Goal: Task Accomplishment & Management: Manage account settings

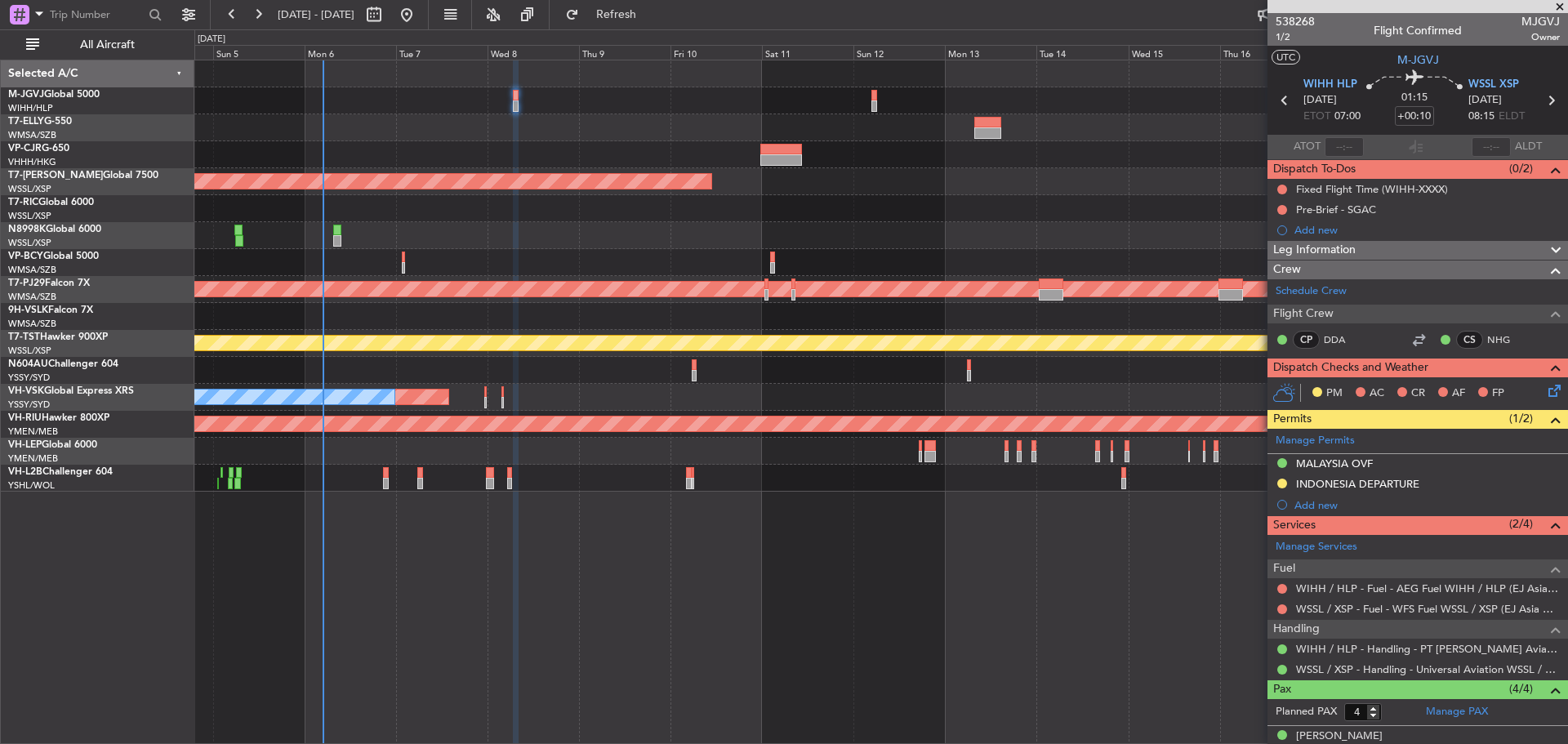
scroll to position [128, 0]
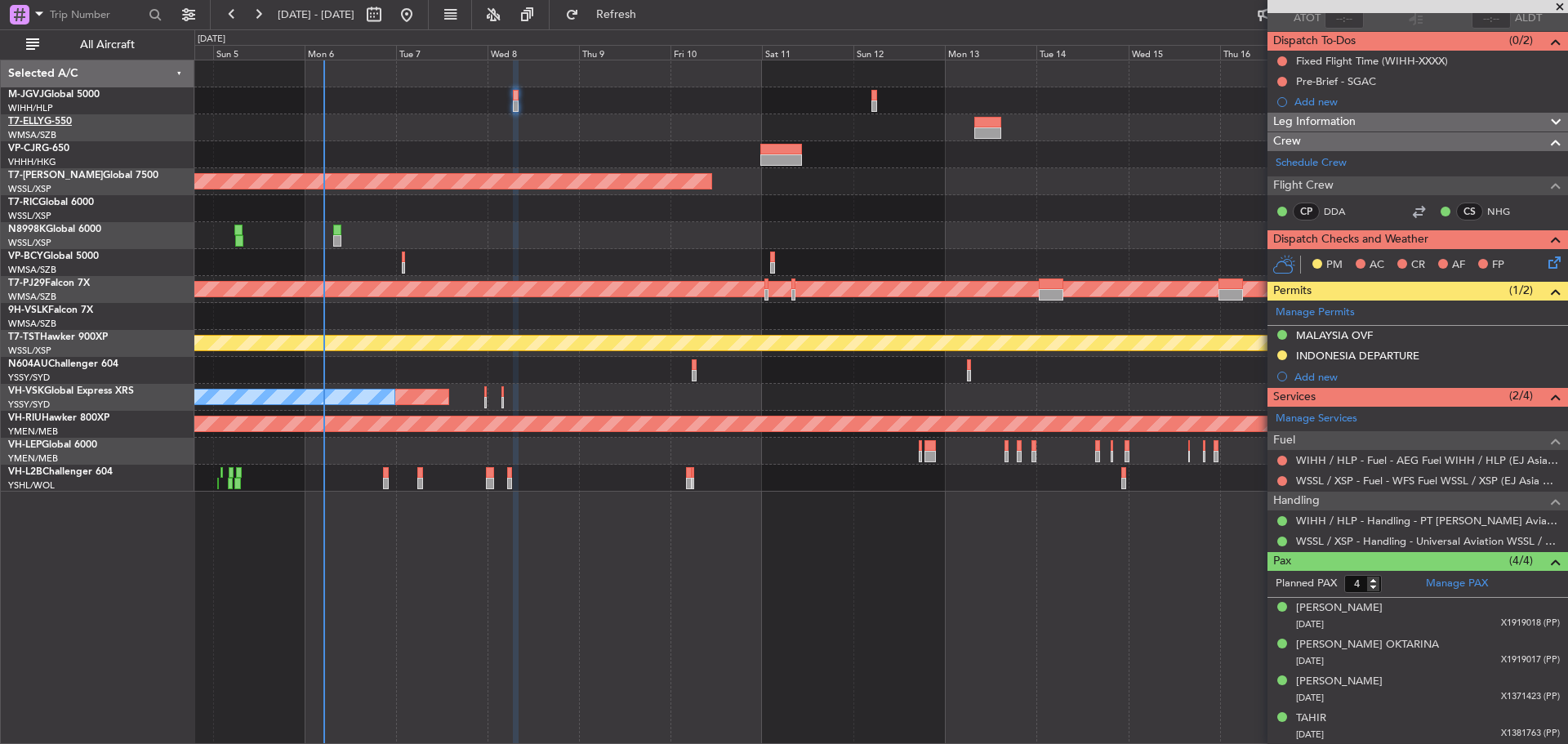
click at [39, 123] on span "T7-ELLY" at bounding box center [26, 121] width 36 height 9
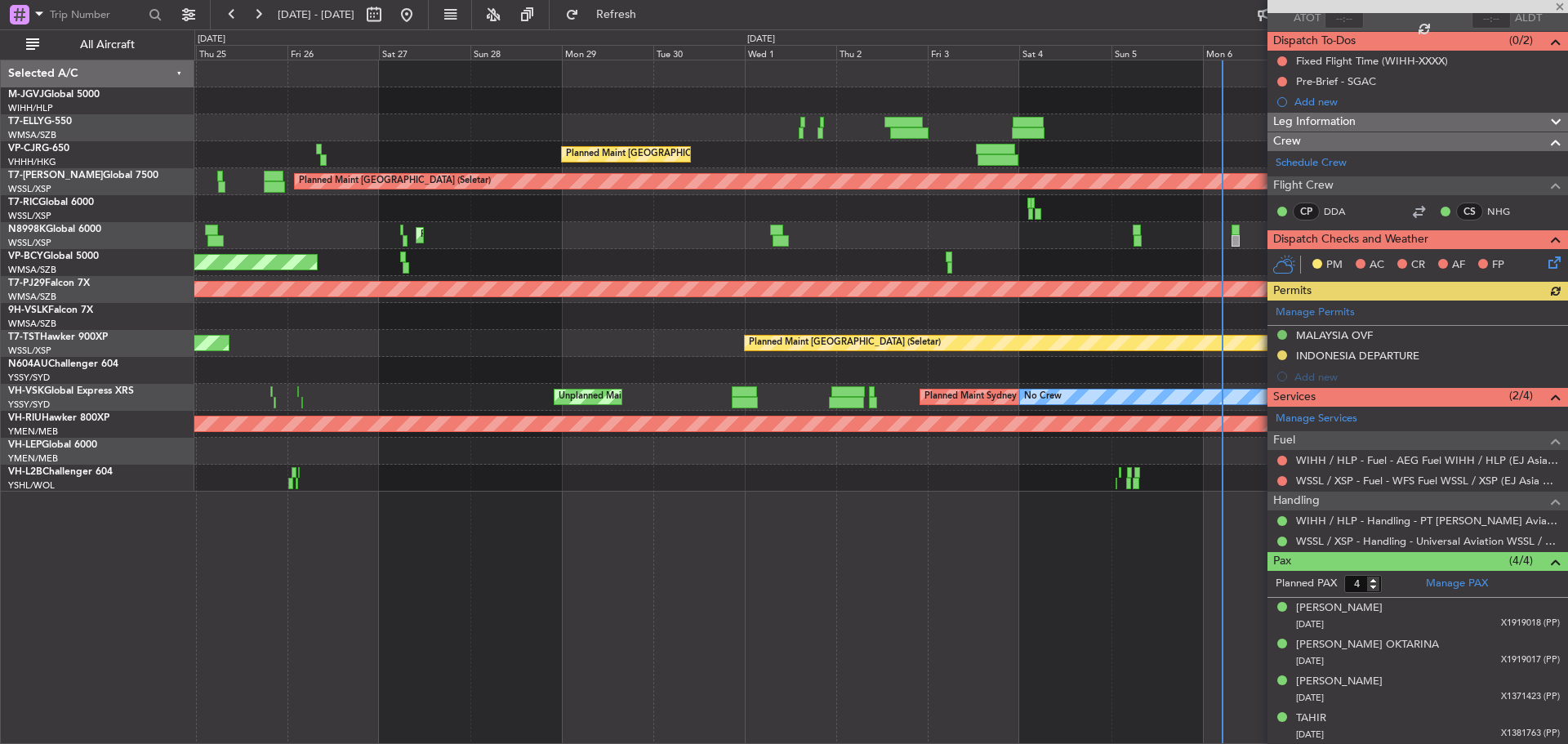
click at [1139, 159] on div "Planned Maint [GEOGRAPHIC_DATA] ([GEOGRAPHIC_DATA] Intl)" at bounding box center [880, 154] width 1373 height 27
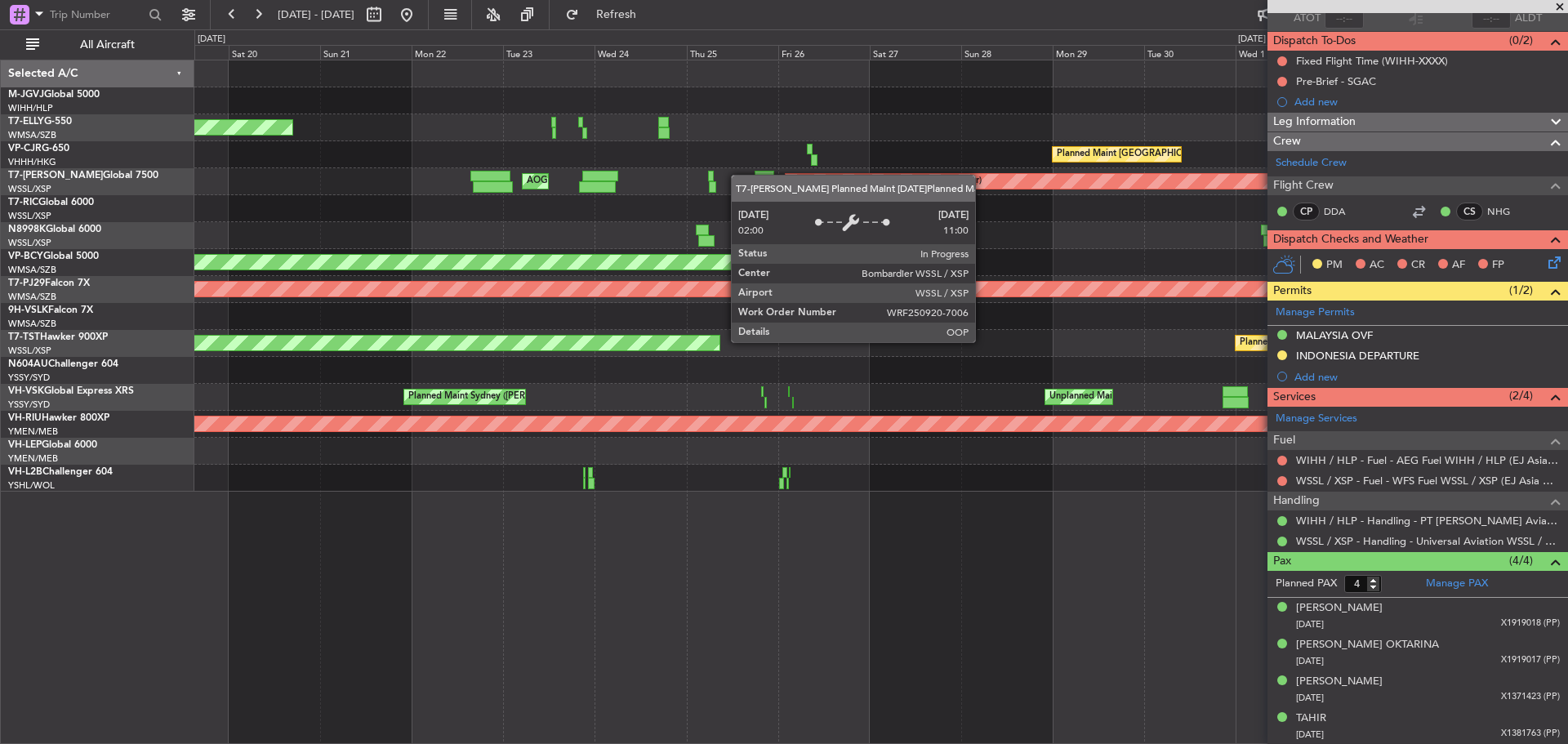
click at [1019, 173] on div "Planned Maint [GEOGRAPHIC_DATA] (Seletar) AOG Maint [GEOGRAPHIC_DATA] ([GEOGRAP…" at bounding box center [880, 181] width 1373 height 27
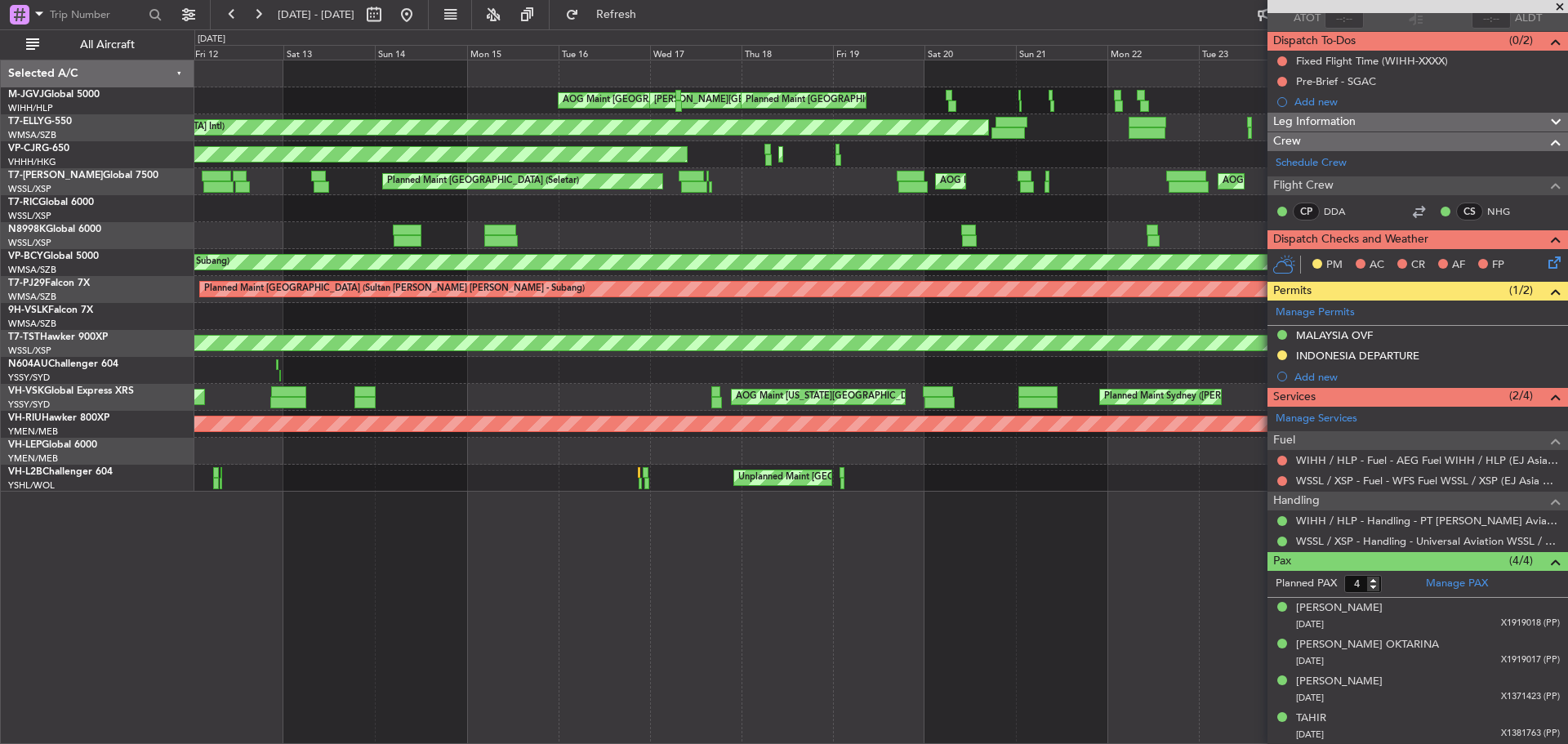
click at [819, 220] on div at bounding box center [880, 208] width 1373 height 27
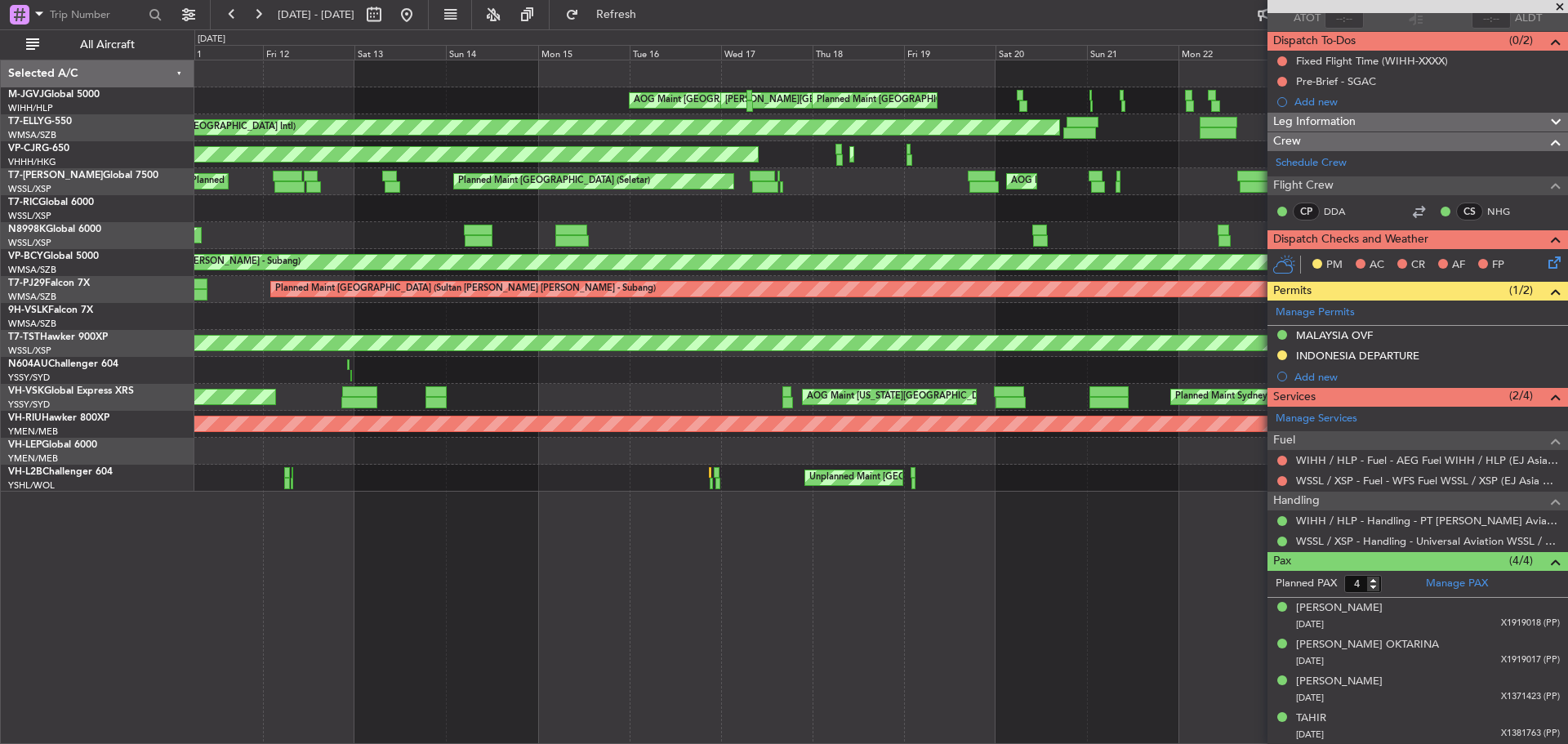
click at [653, 230] on div "Planned Maint [GEOGRAPHIC_DATA] (Seletar) Planned Maint [GEOGRAPHIC_DATA] ([GEO…" at bounding box center [880, 235] width 1373 height 27
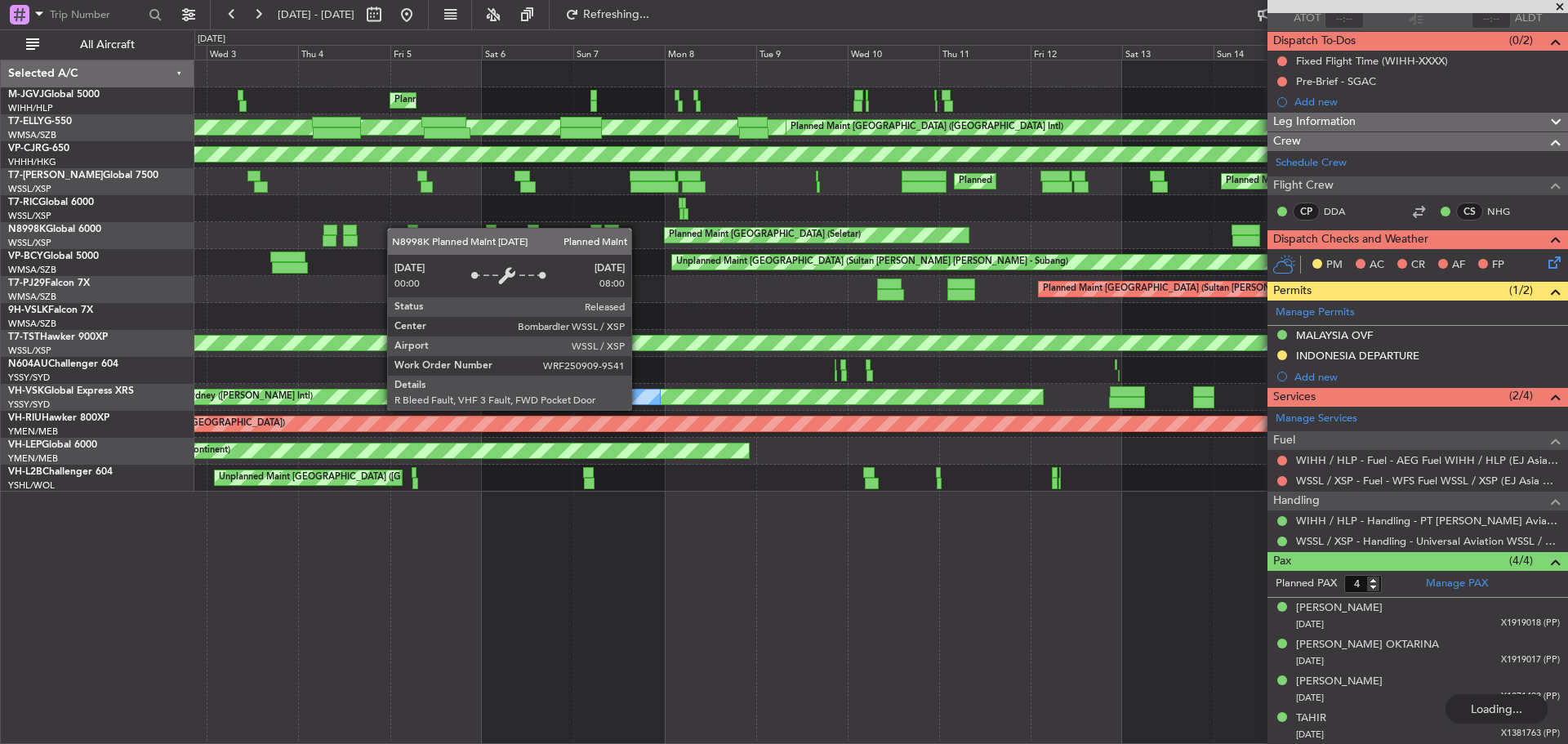
click at [672, 237] on div "Planned Maint [GEOGRAPHIC_DATA] (Seletar)" at bounding box center [880, 235] width 1373 height 27
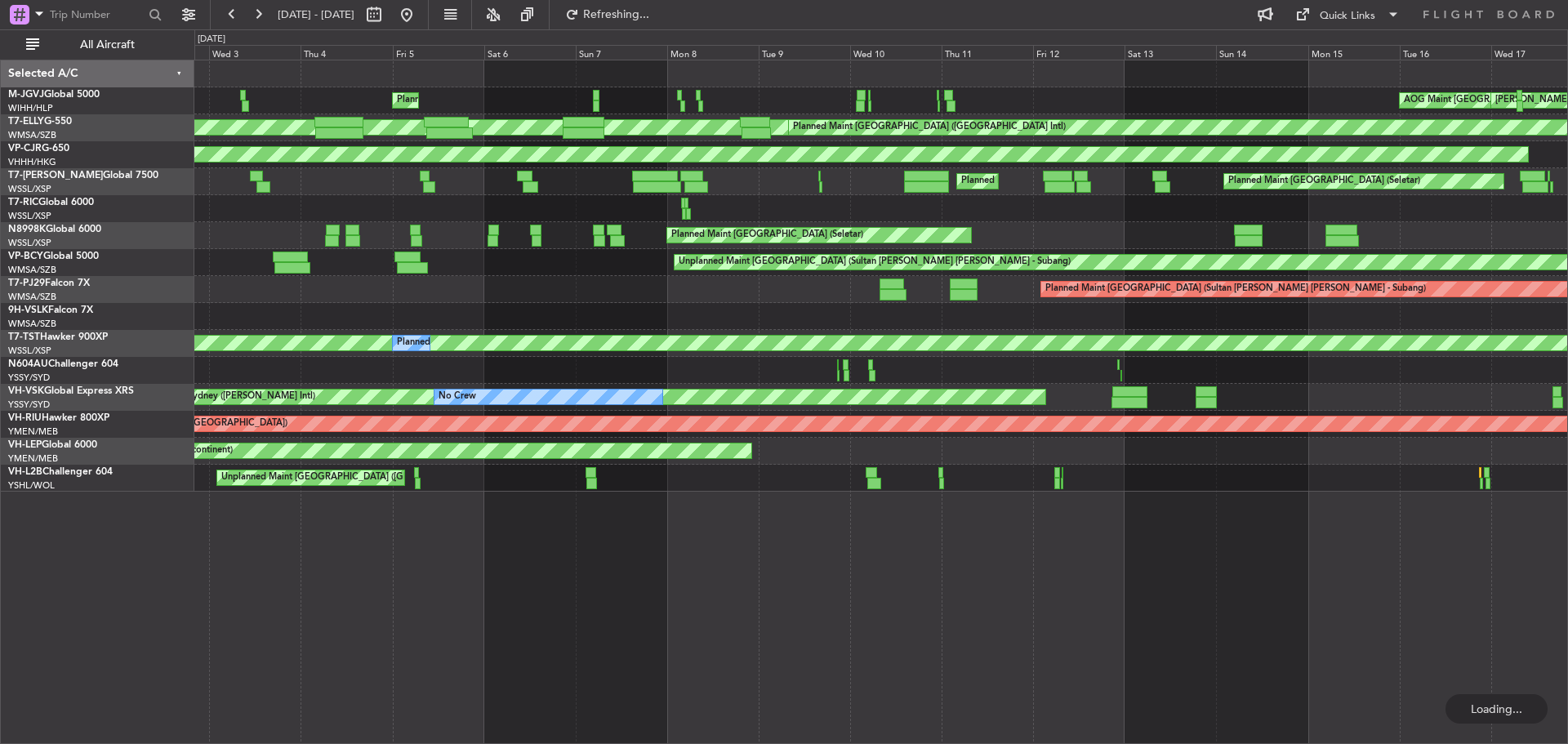
scroll to position [0, 0]
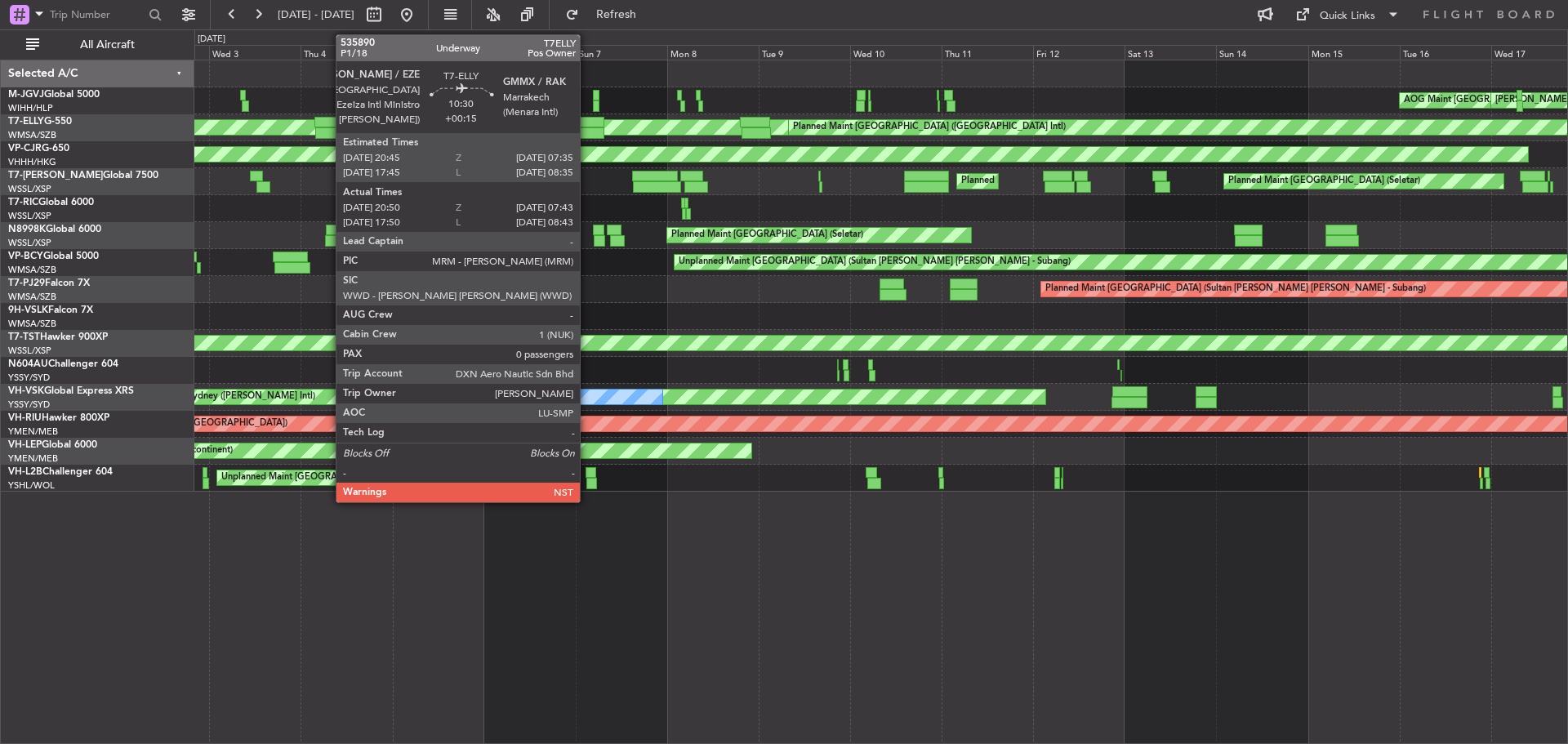
click at [587, 135] on div at bounding box center [584, 133] width 41 height 11
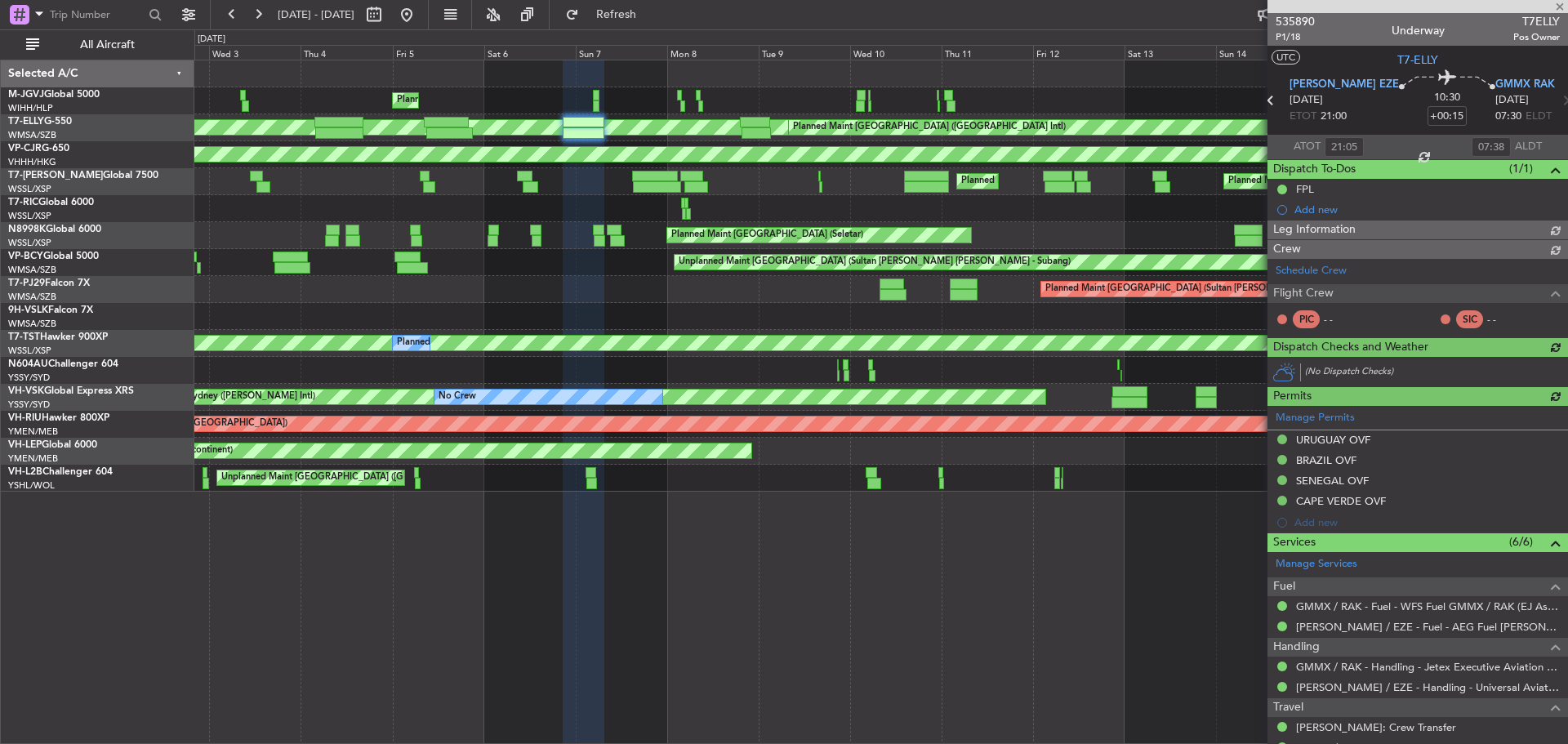
type input "[PERSON_NAME] (HHAFI)"
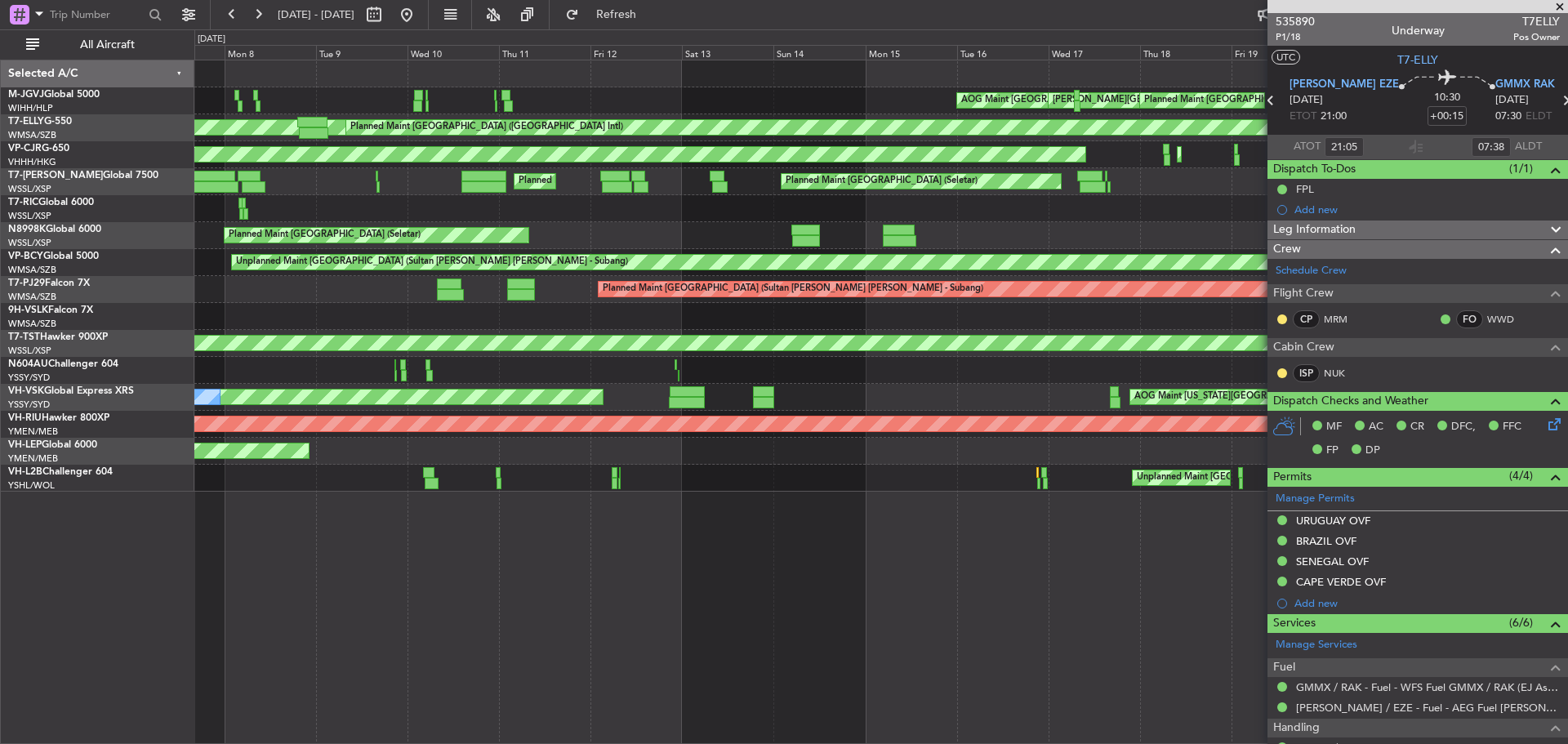
click at [624, 146] on div "Planned Maint [GEOGRAPHIC_DATA] ([GEOGRAPHIC_DATA] Intl) Planned Maint [GEOGRAP…" at bounding box center [880, 154] width 1373 height 27
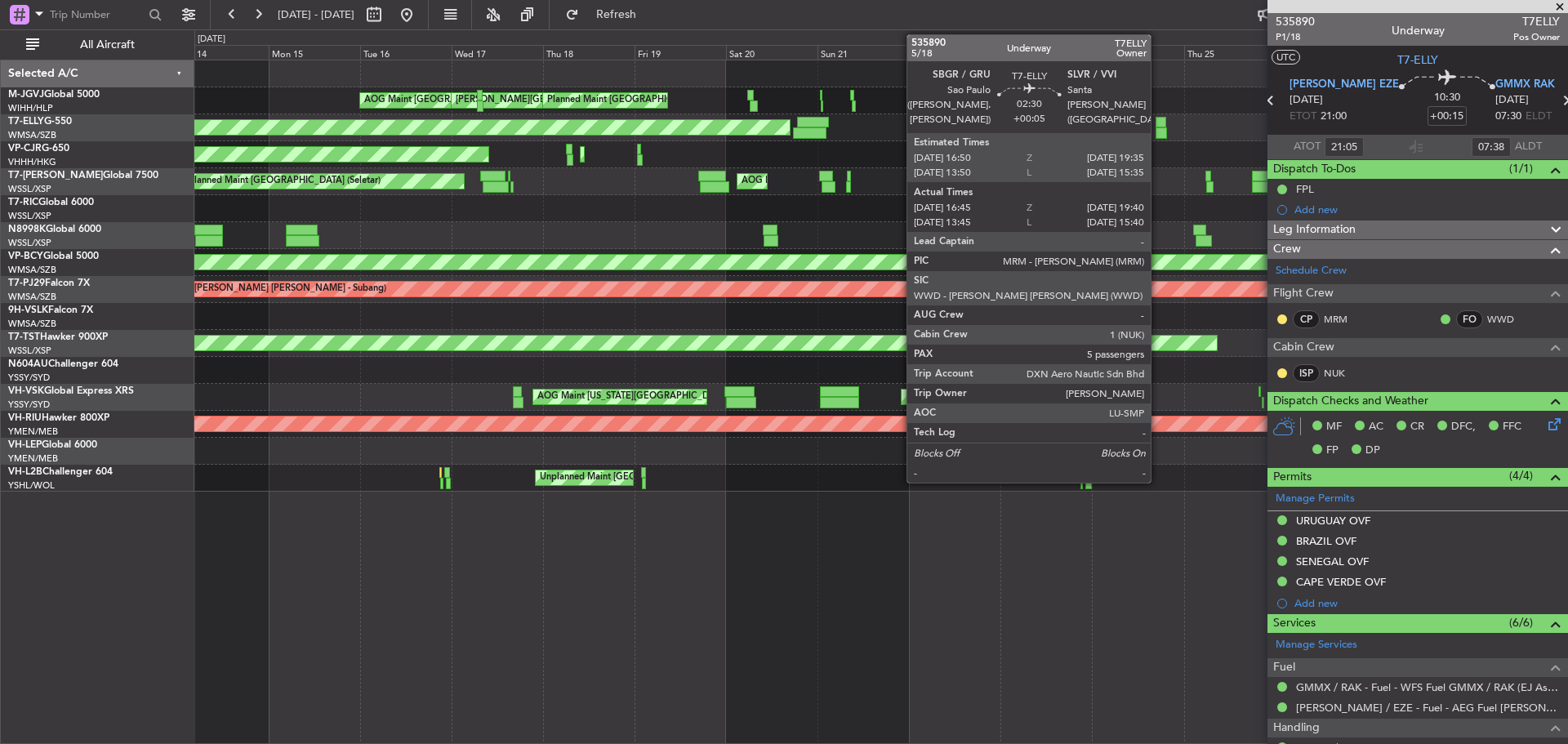
click at [1158, 131] on div at bounding box center [1161, 133] width 11 height 11
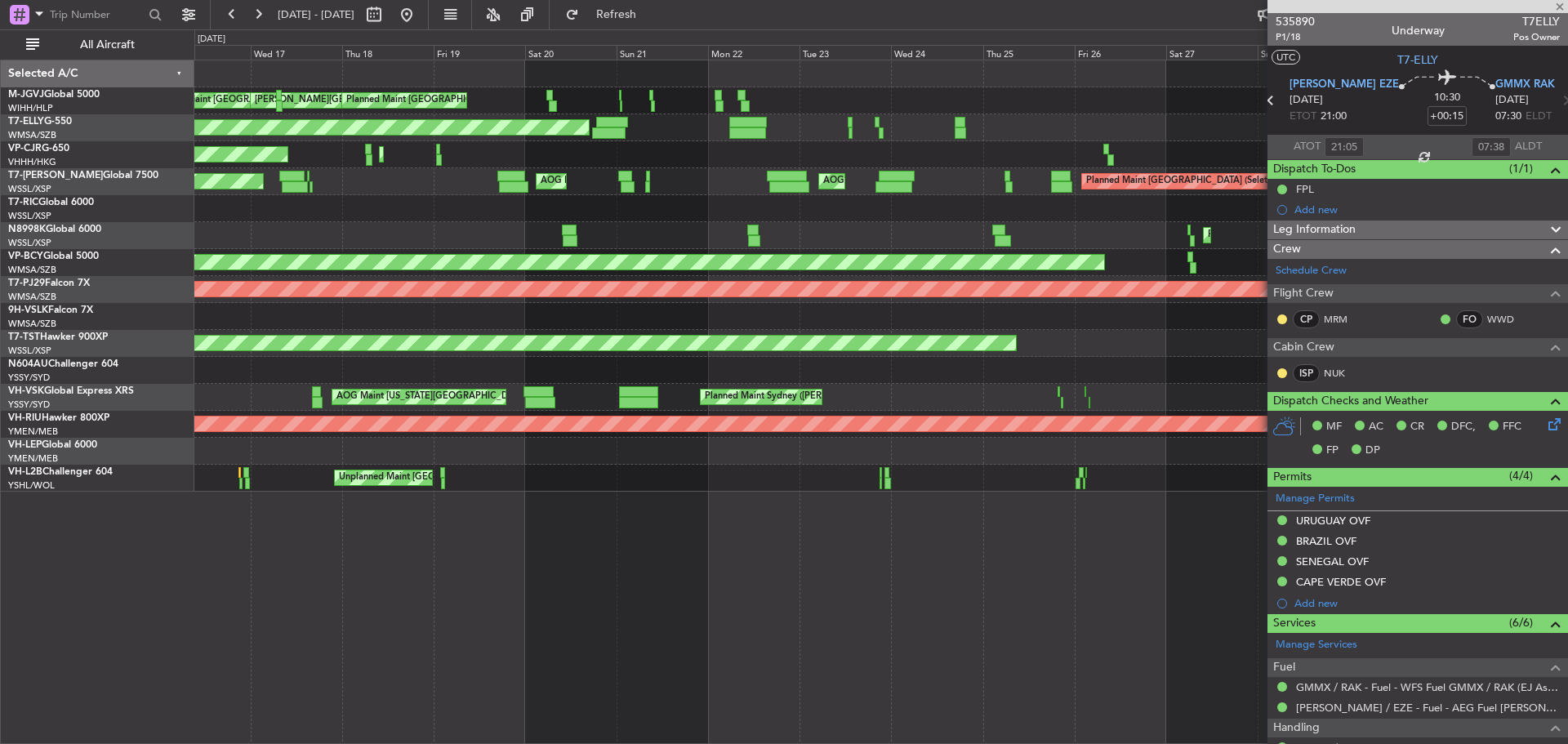
click at [826, 161] on div "Planned Maint [GEOGRAPHIC_DATA] ([GEOGRAPHIC_DATA] Intl) Planned Maint [GEOGRAP…" at bounding box center [880, 154] width 1373 height 27
type input "+00:05"
type input "16:55"
type input "19:35"
type input "5"
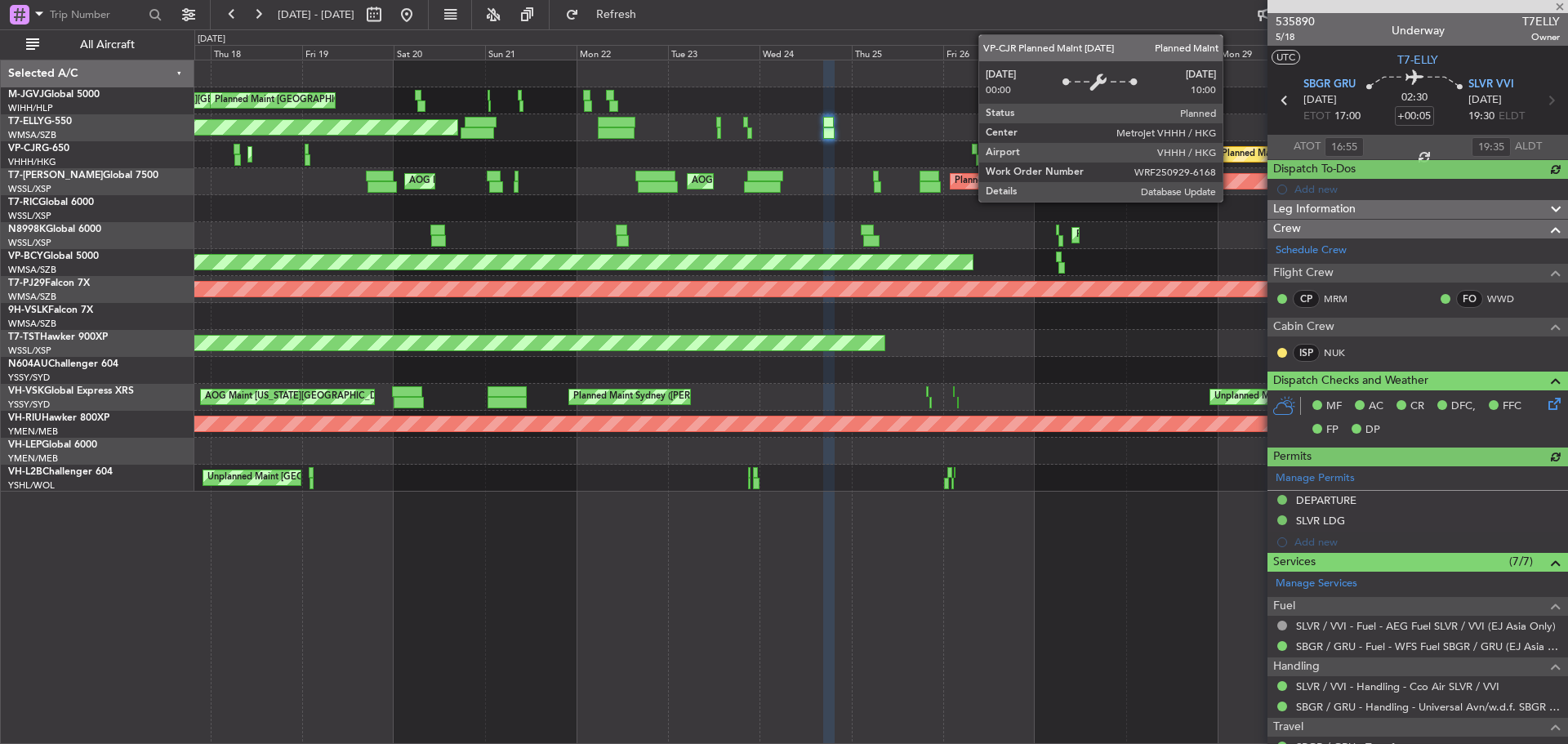
type input "[PERSON_NAME] (KYA)"
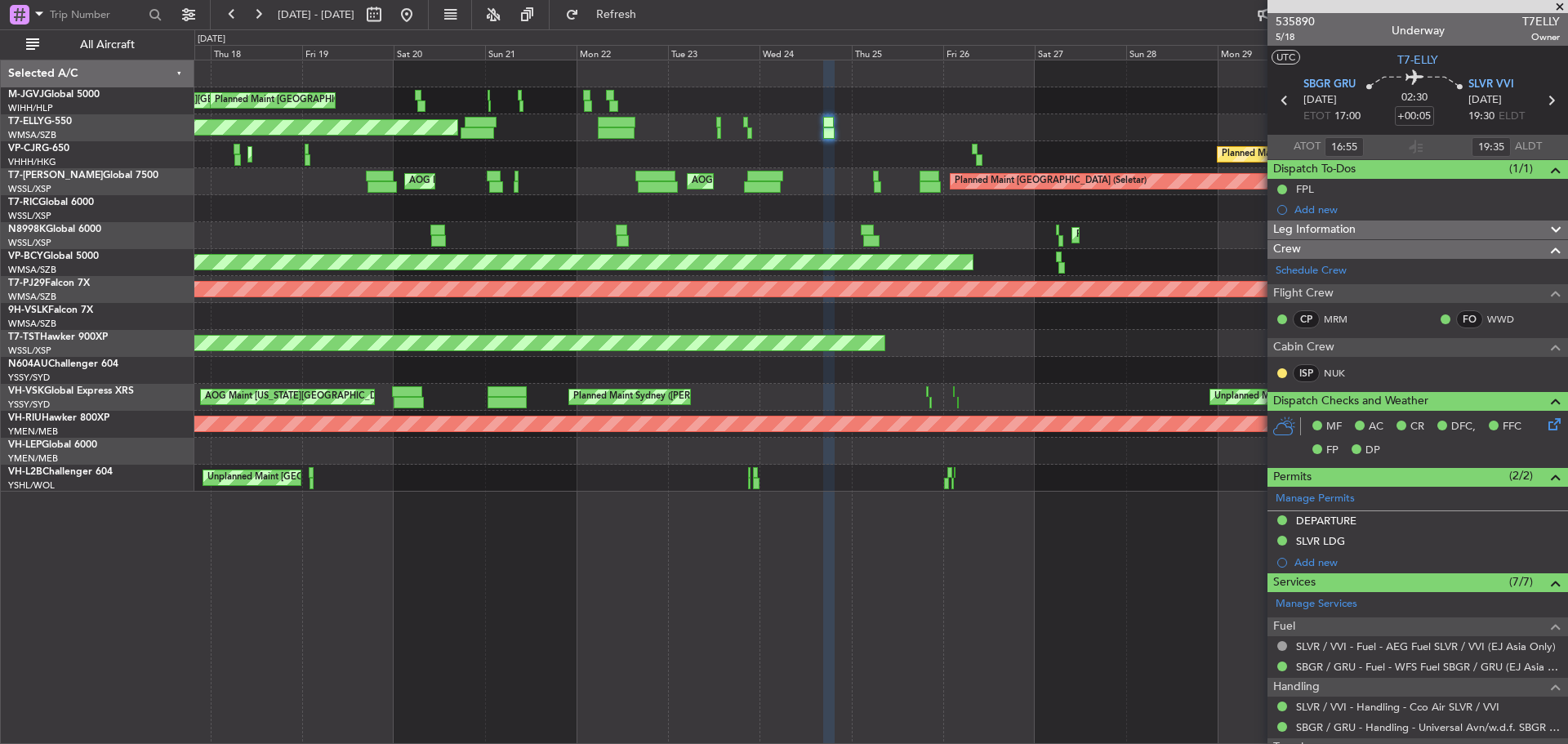
type input "13:55"
type input "15:35"
type input "16:55"
type input "19:35"
click at [1287, 38] on span "5/18" at bounding box center [1295, 37] width 39 height 14
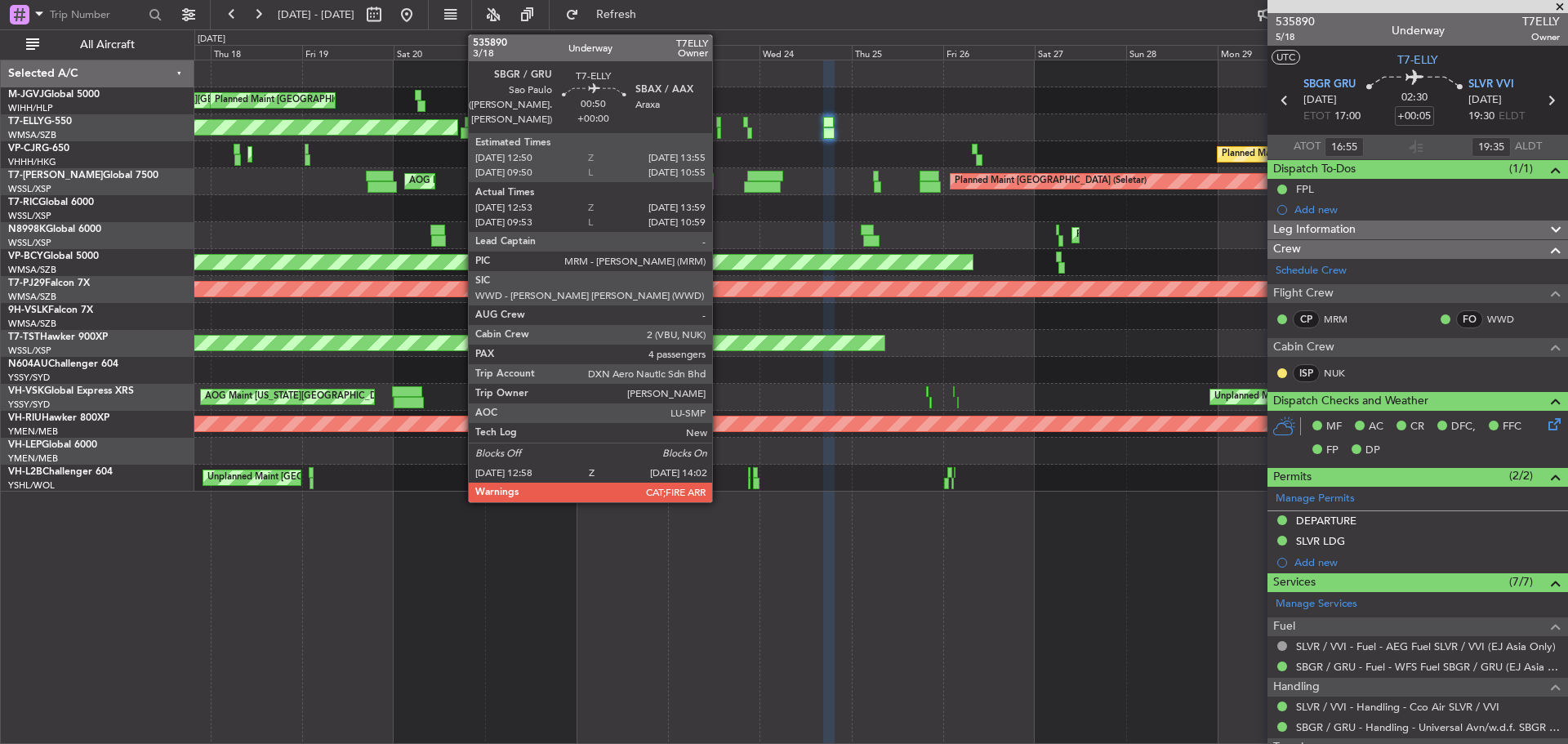
click at [720, 134] on div at bounding box center [719, 133] width 4 height 11
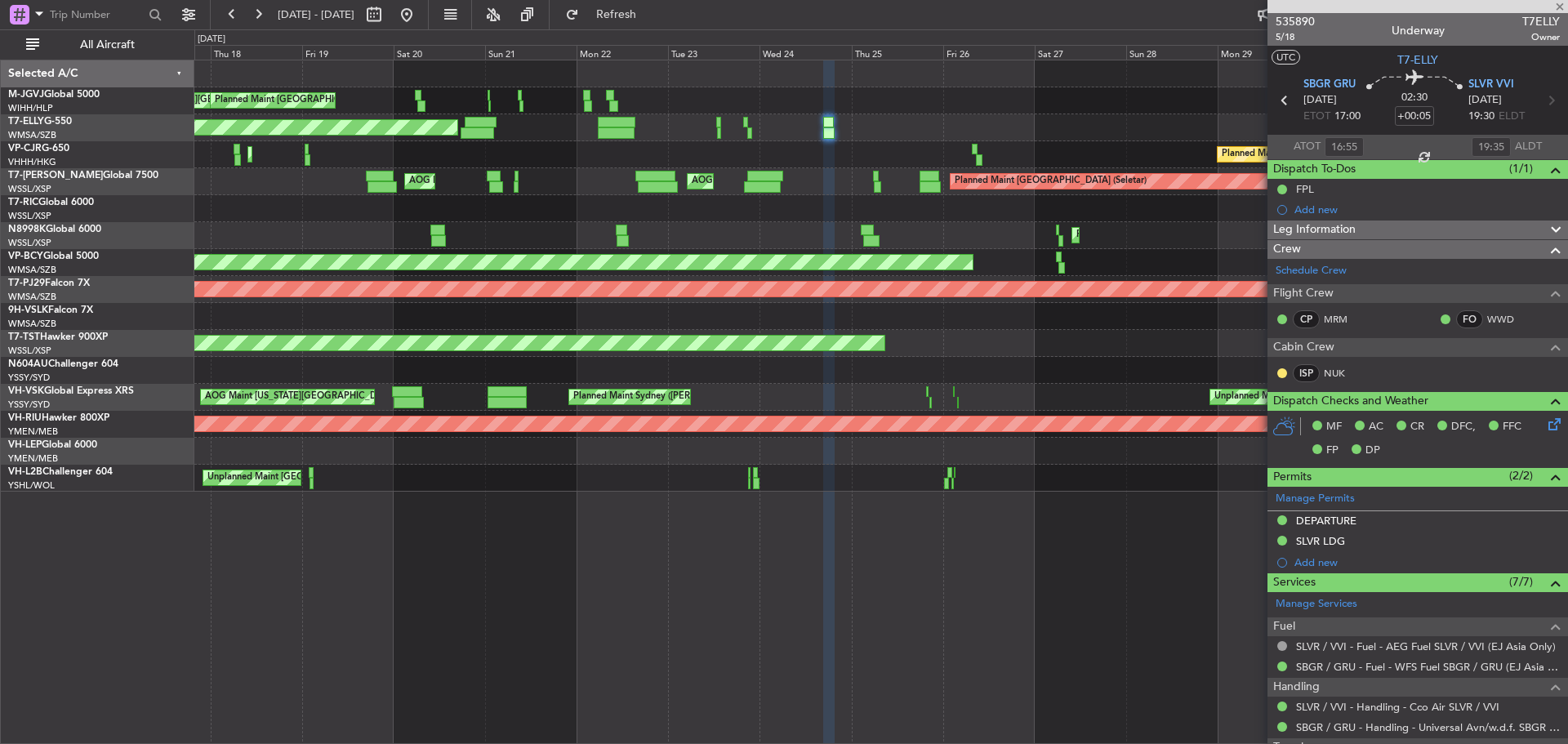
type input "13:03"
type input "13:54"
type input "4"
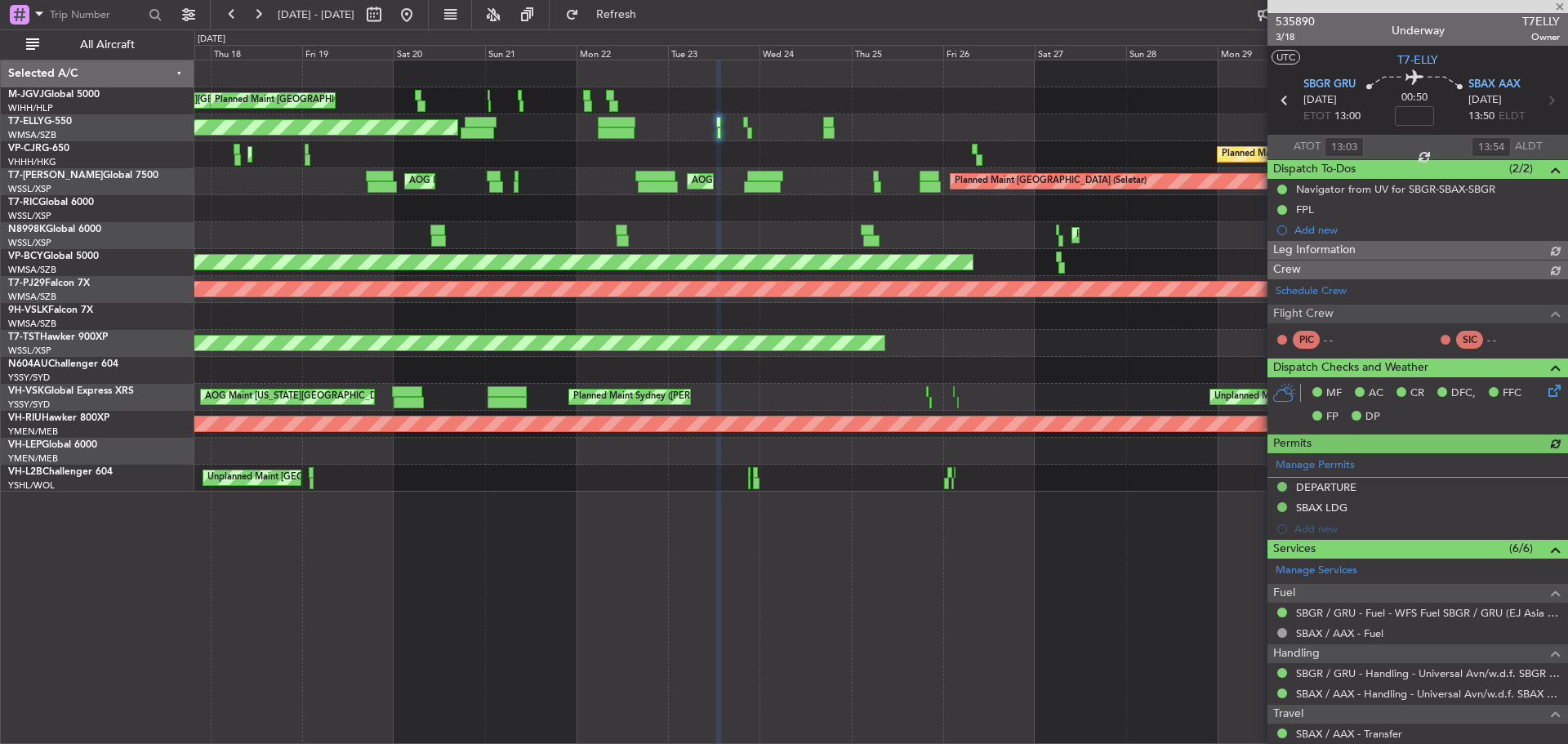
type input "10:03"
type input "10:54"
type input "[PERSON_NAME] (KYA)"
type input "13:03"
type input "13:54"
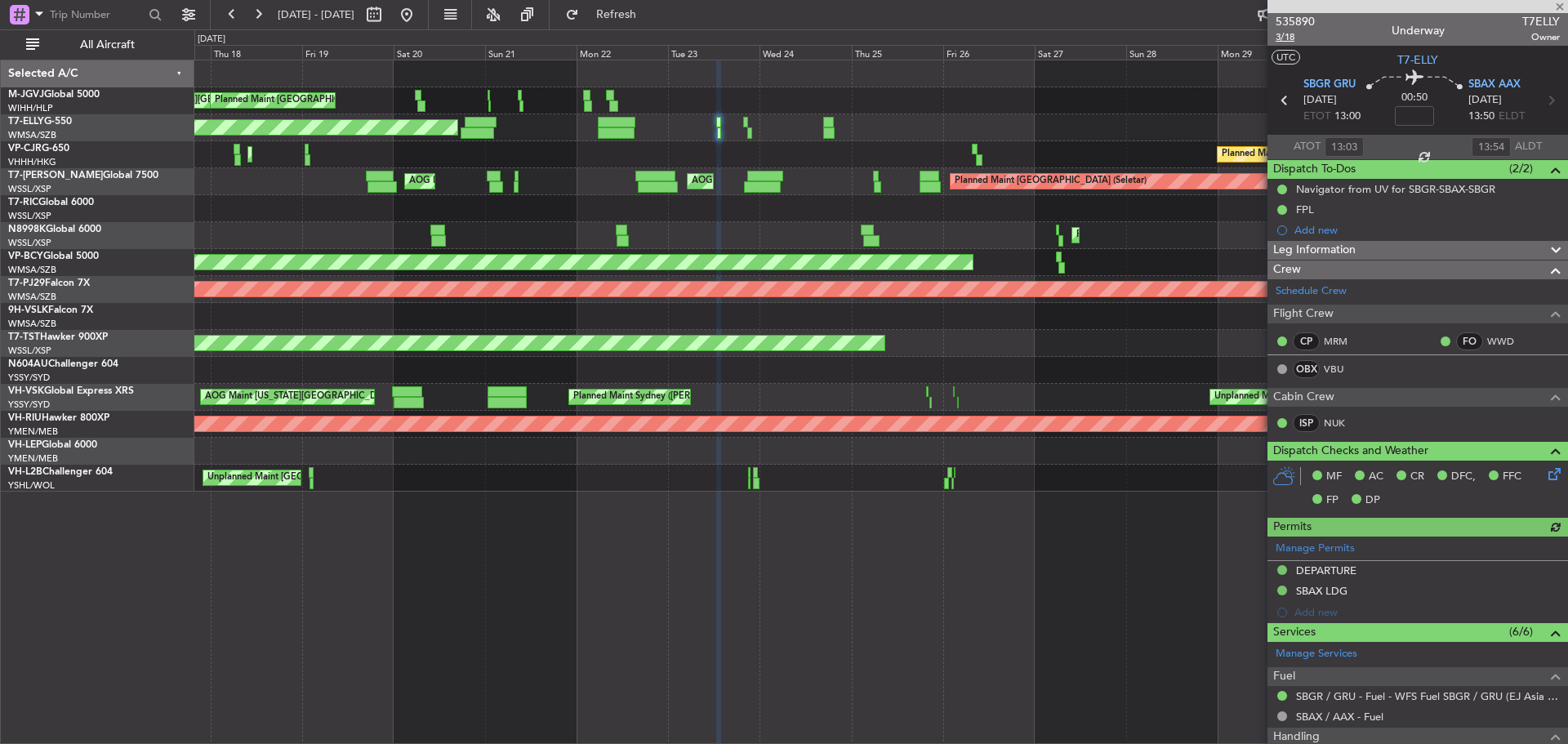
click at [1288, 36] on span "3/18" at bounding box center [1295, 37] width 39 height 14
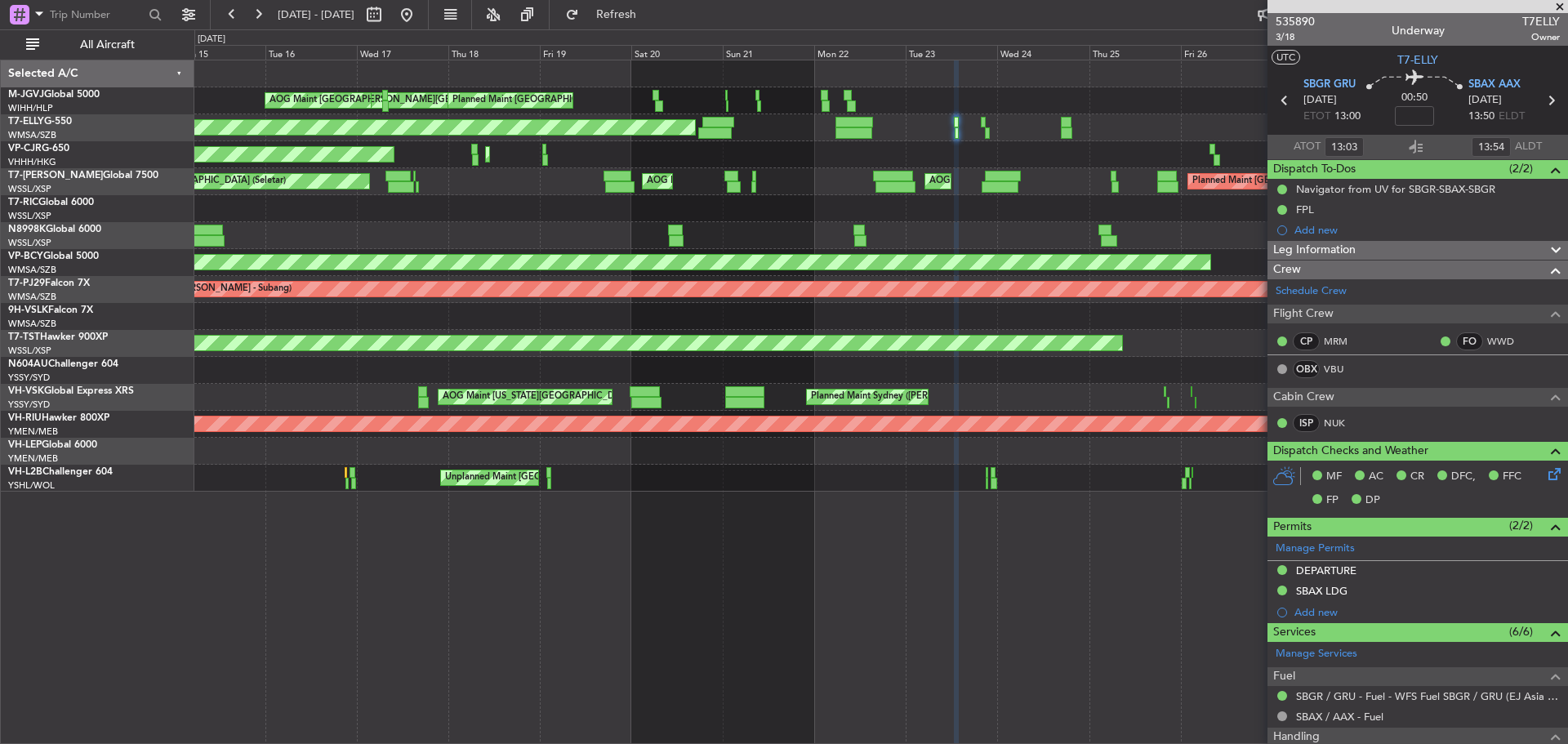
click at [703, 222] on div "Planned Maint [GEOGRAPHIC_DATA] ([GEOGRAPHIC_DATA] Intl)" at bounding box center [880, 235] width 1373 height 27
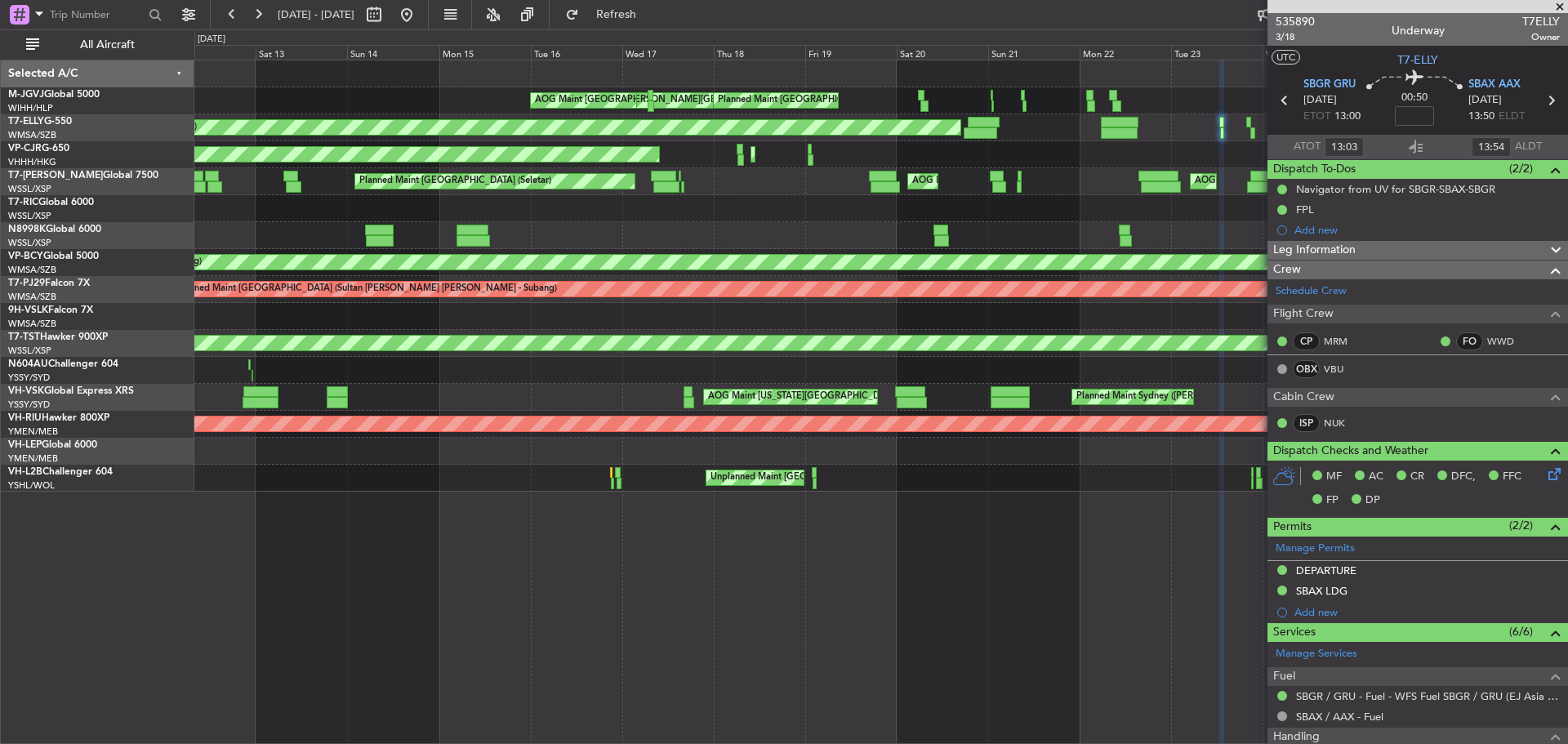
click at [677, 222] on div "[PERSON_NAME][GEOGRAPHIC_DATA] ([PERSON_NAME] Intl) [PERSON_NAME] Jakarta (Hali…" at bounding box center [880, 276] width 1373 height 431
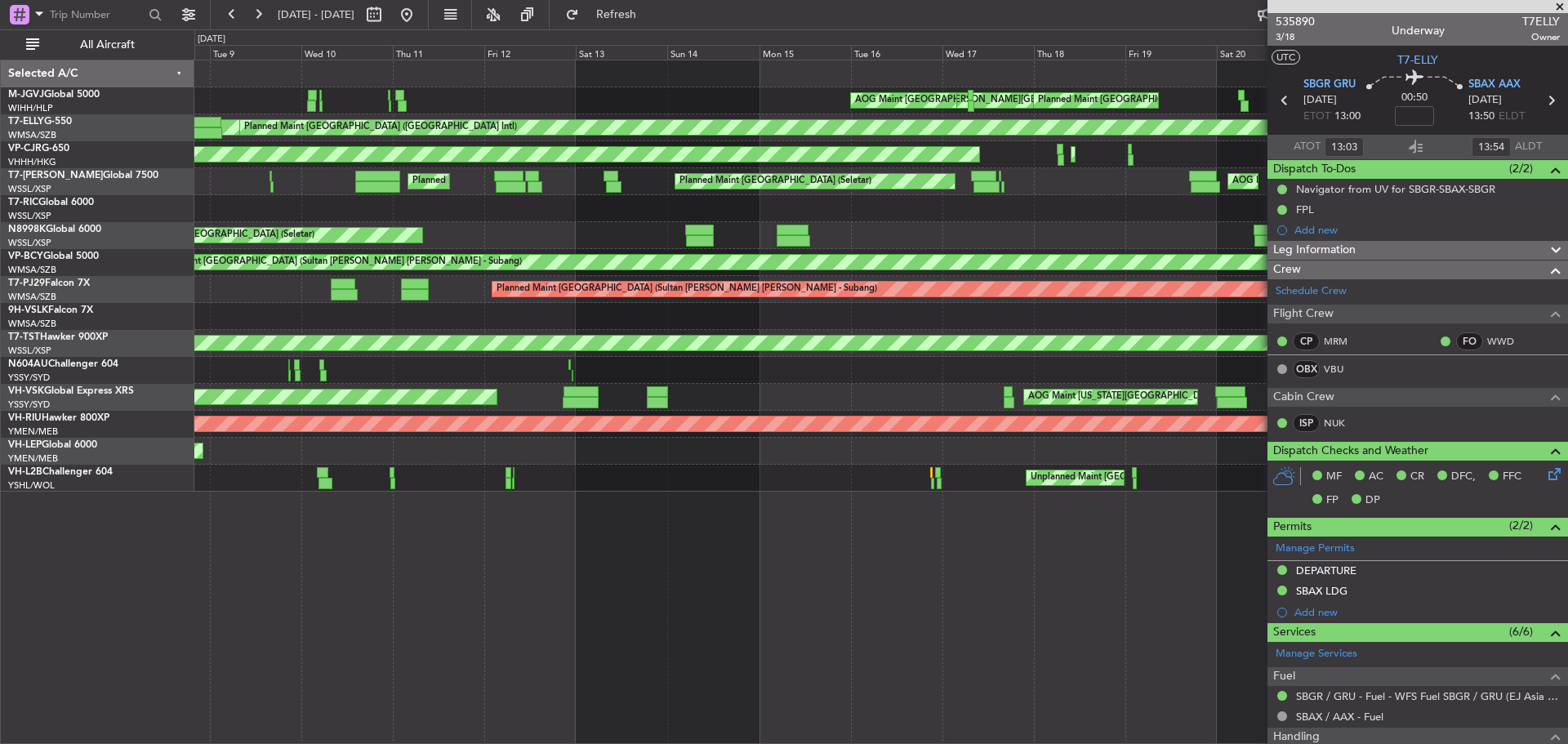
click at [811, 216] on div at bounding box center [880, 208] width 1373 height 27
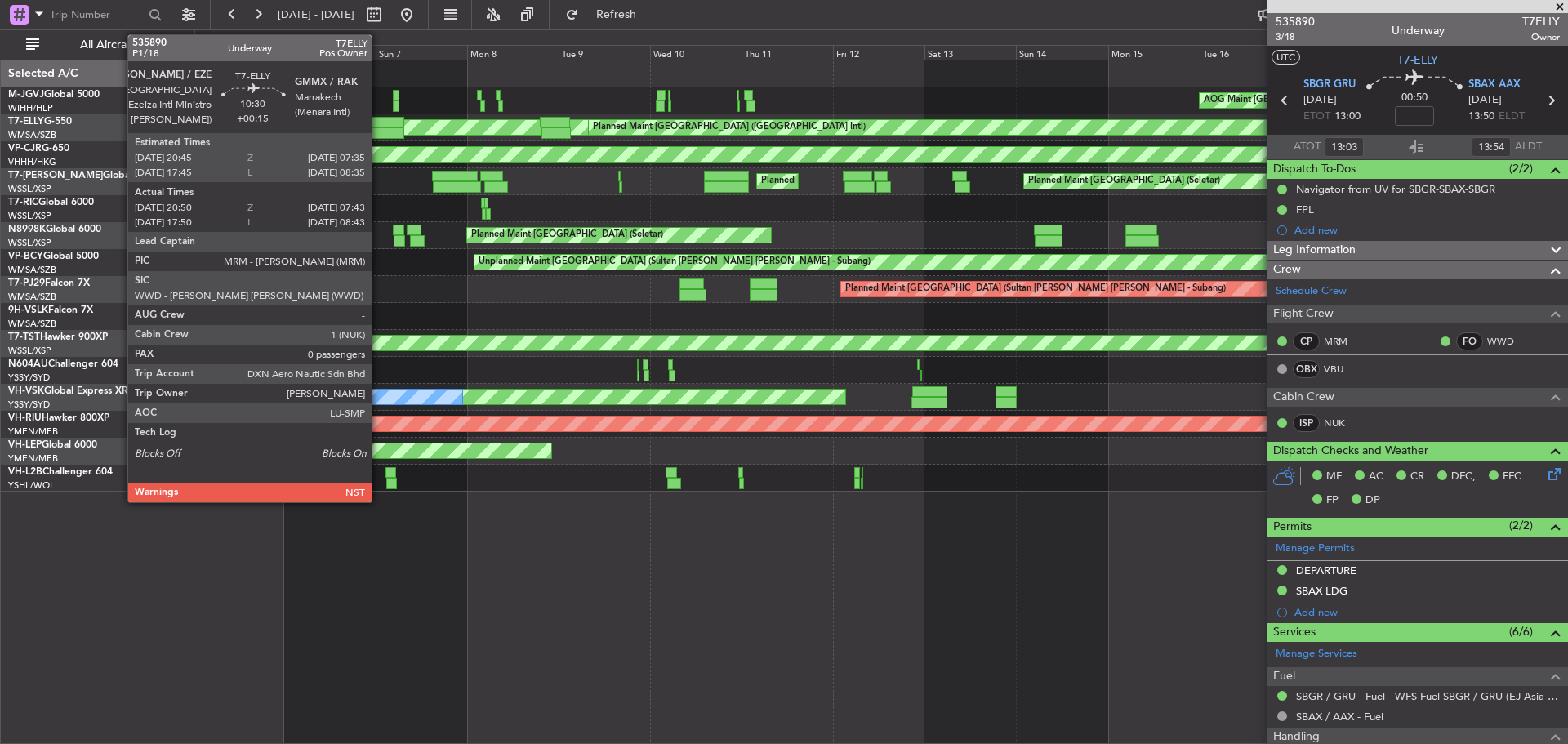
click at [379, 127] on div at bounding box center [384, 122] width 41 height 11
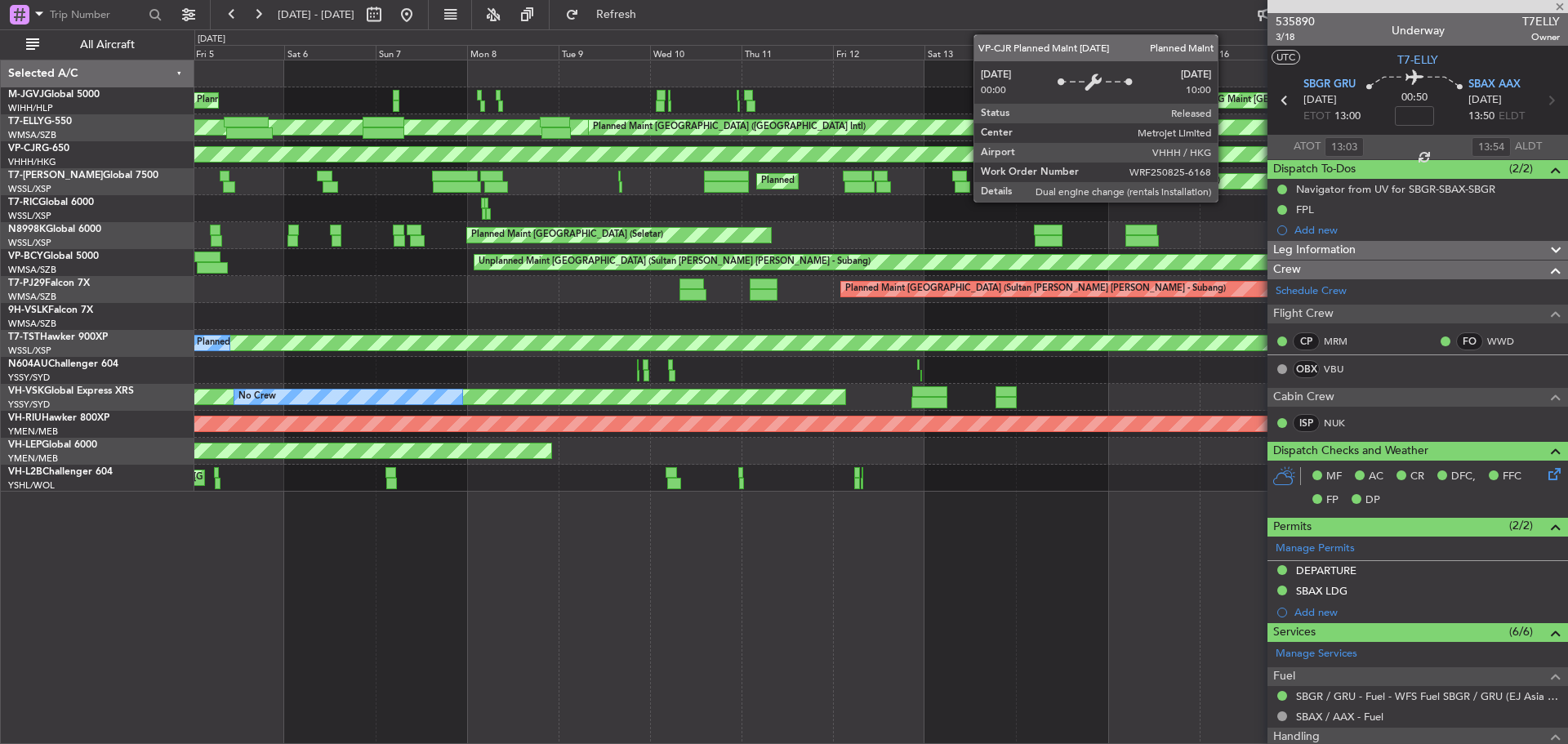
type input "+00:15"
type input "21:05"
type input "07:38"
type input "0"
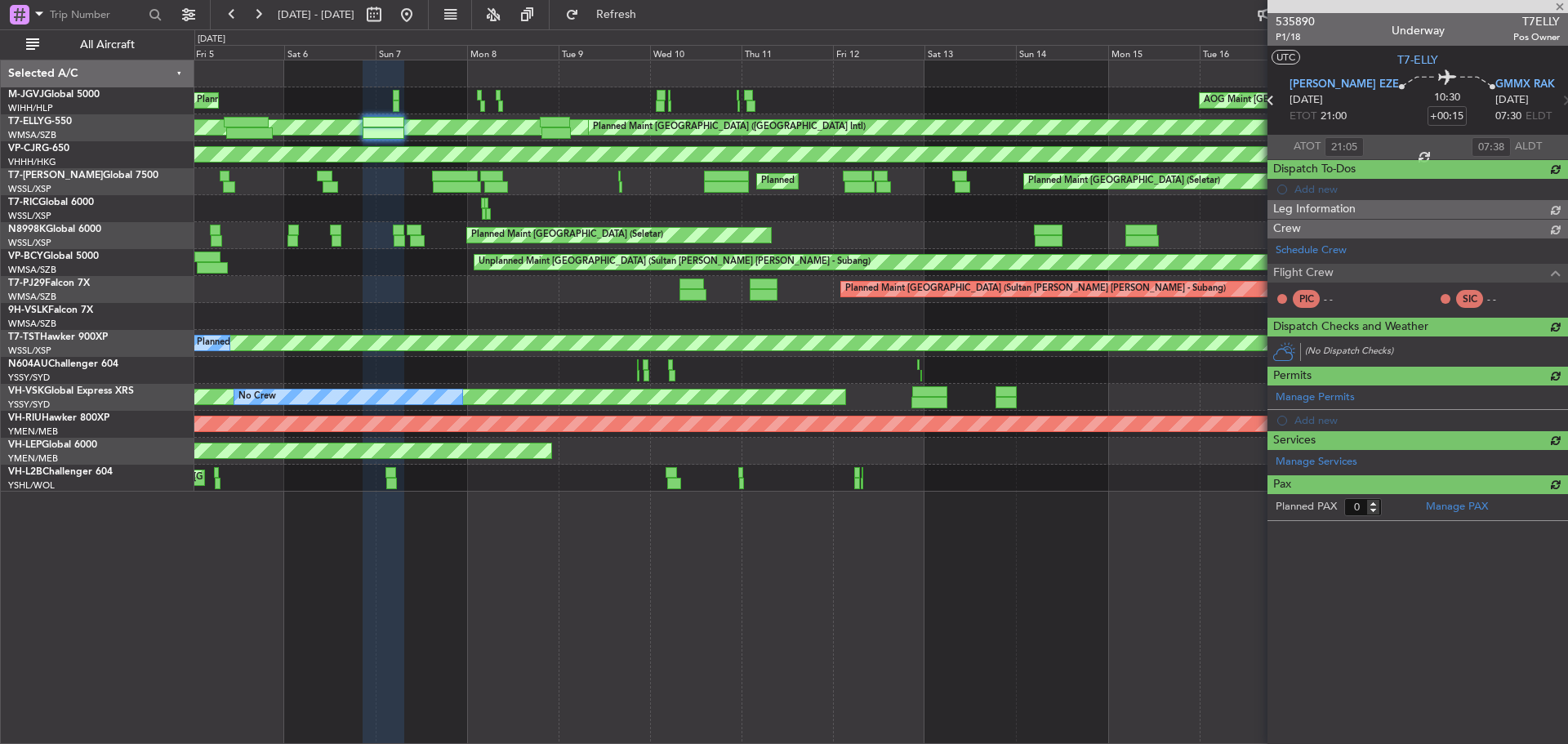
type input "18:05"
type input "08:38"
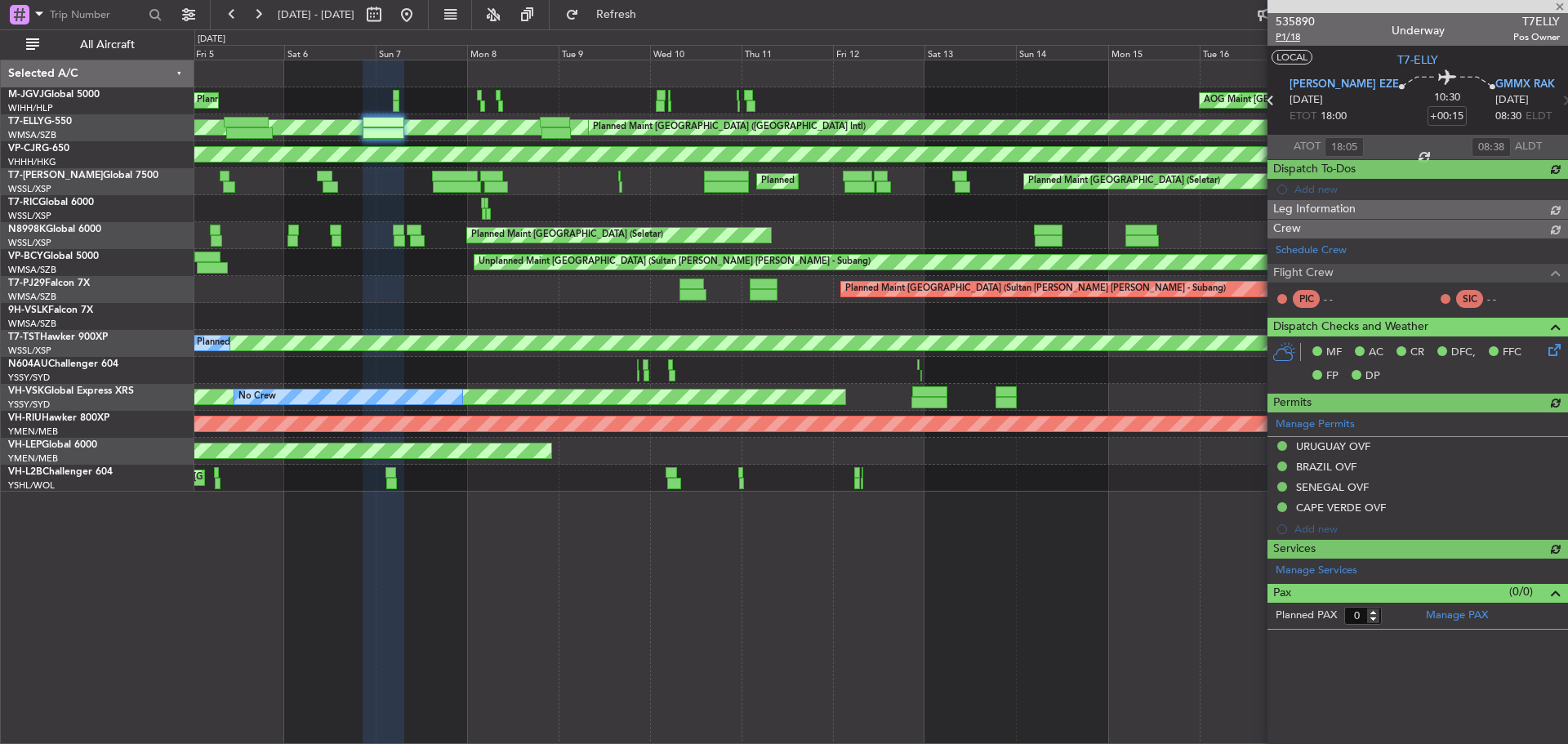
type input "21:05"
type input "07:38"
type input "[PERSON_NAME] (HHAFI)"
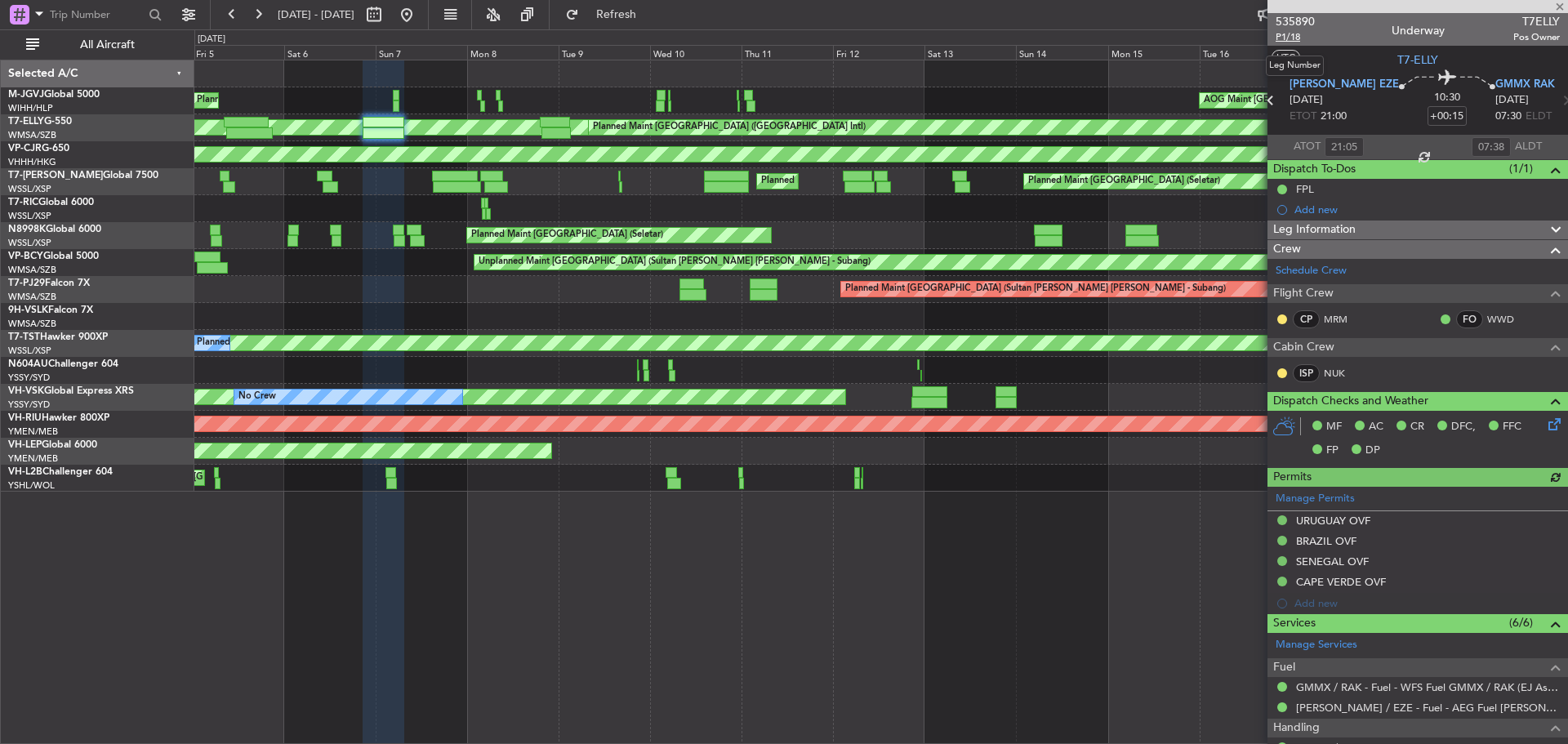
click at [1288, 40] on span "P1/18" at bounding box center [1295, 37] width 39 height 14
type input "[PERSON_NAME] (HHAFI)"
click at [44, 126] on link "T7-ELLY G-550" at bounding box center [40, 121] width 64 height 9
type input "[PERSON_NAME] (HHAFI)"
click at [484, 248] on div "[PERSON_NAME][GEOGRAPHIC_DATA] ([PERSON_NAME] Intl) [PERSON_NAME] Jakarta (Hali…" at bounding box center [880, 276] width 1373 height 431
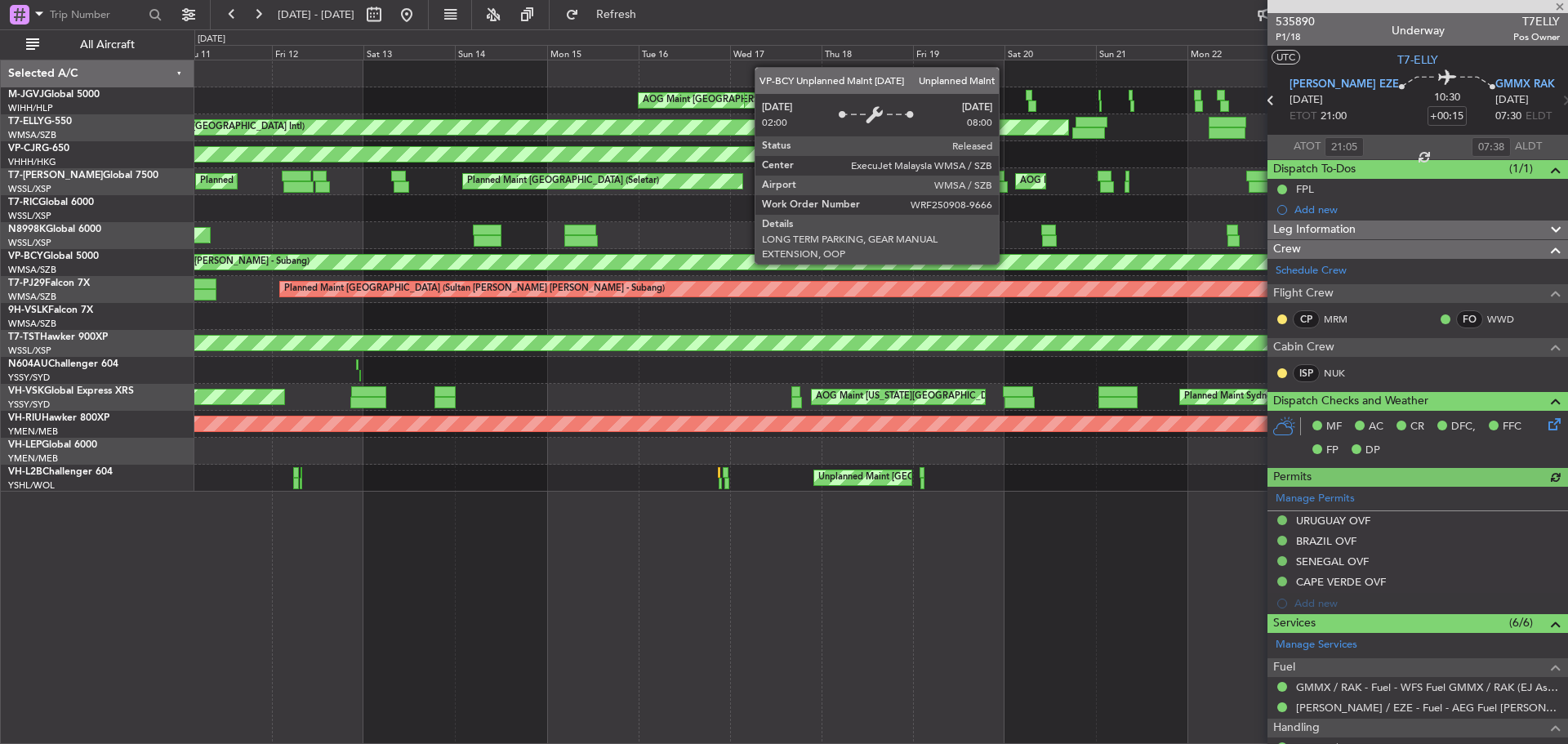
click at [539, 282] on div "[PERSON_NAME][GEOGRAPHIC_DATA] ([PERSON_NAME] Intl) [PERSON_NAME] Jakarta (Hali…" at bounding box center [880, 276] width 1373 height 431
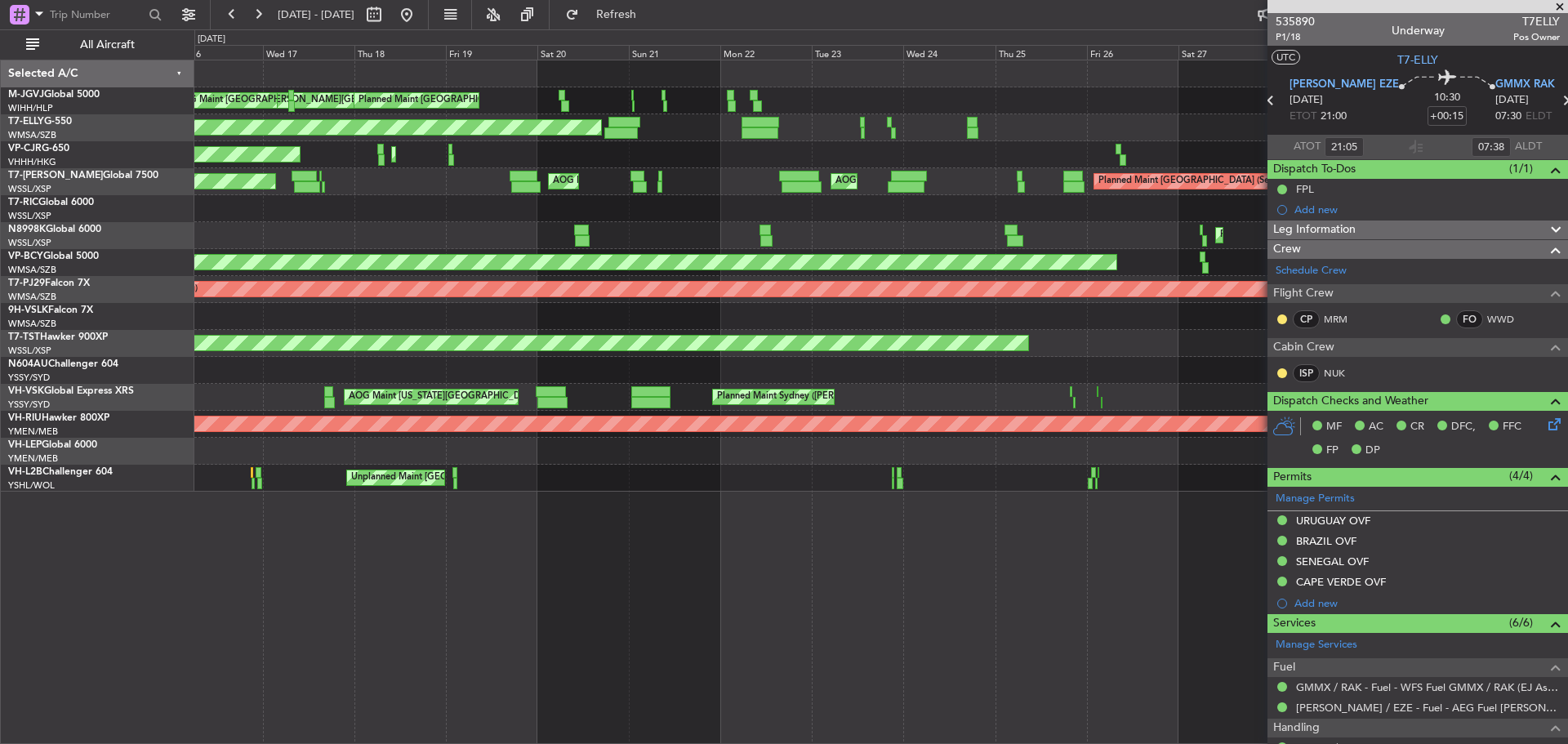
click at [429, 292] on div "[PERSON_NAME][GEOGRAPHIC_DATA] ([PERSON_NAME] Intl) [PERSON_NAME] Jakarta (Hali…" at bounding box center [880, 276] width 1373 height 431
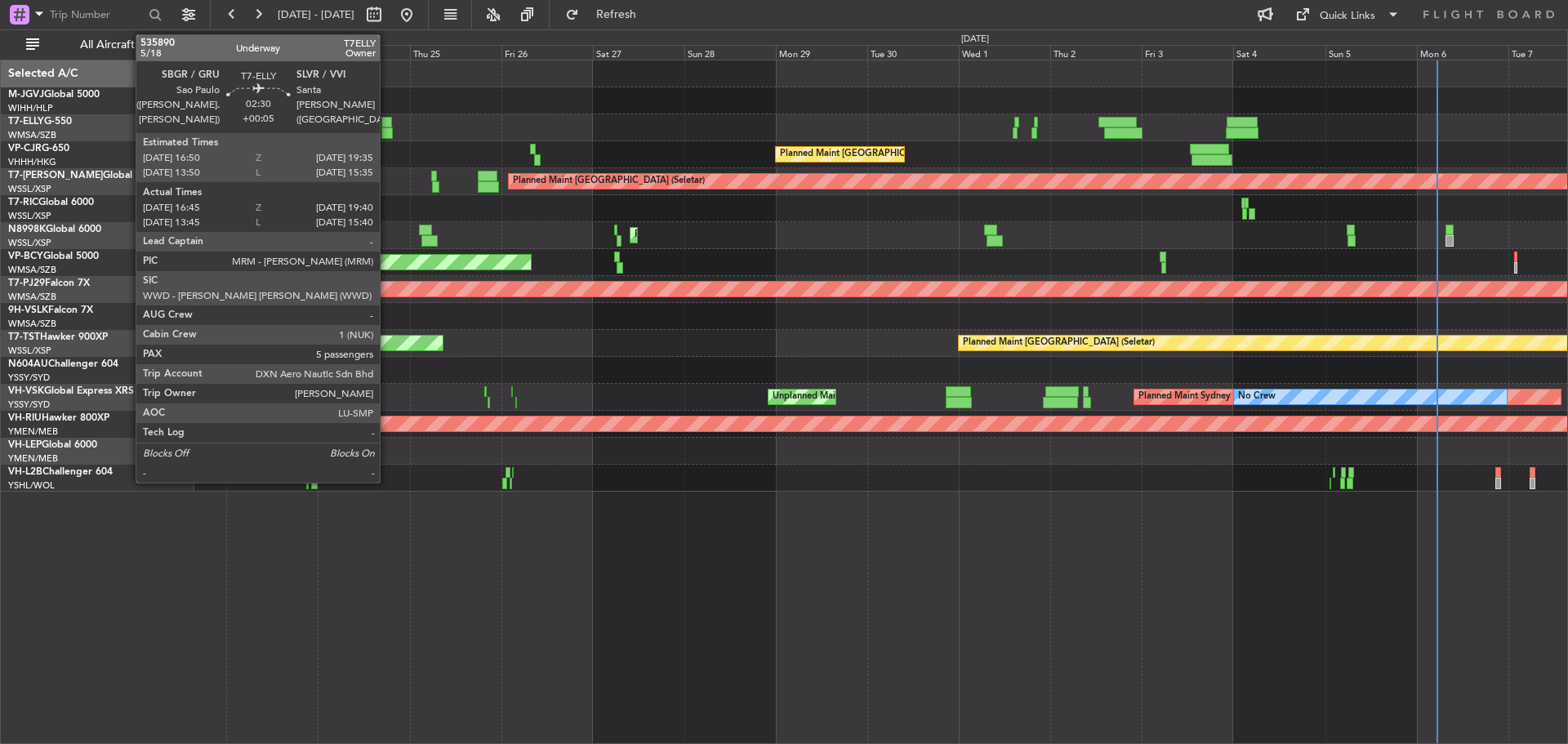
click at [387, 133] on div at bounding box center [386, 133] width 11 height 11
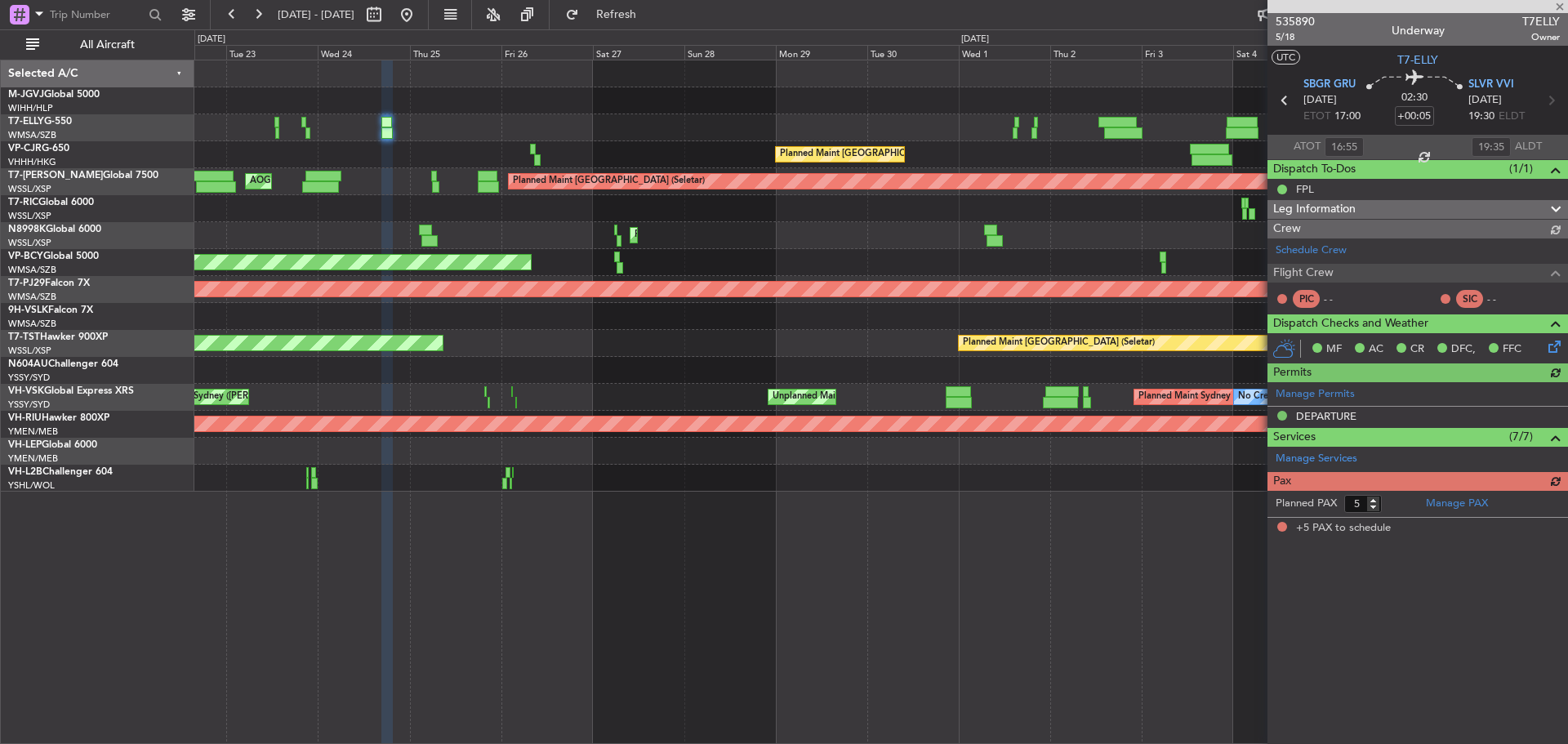
type input "[PERSON_NAME] (KYA)"
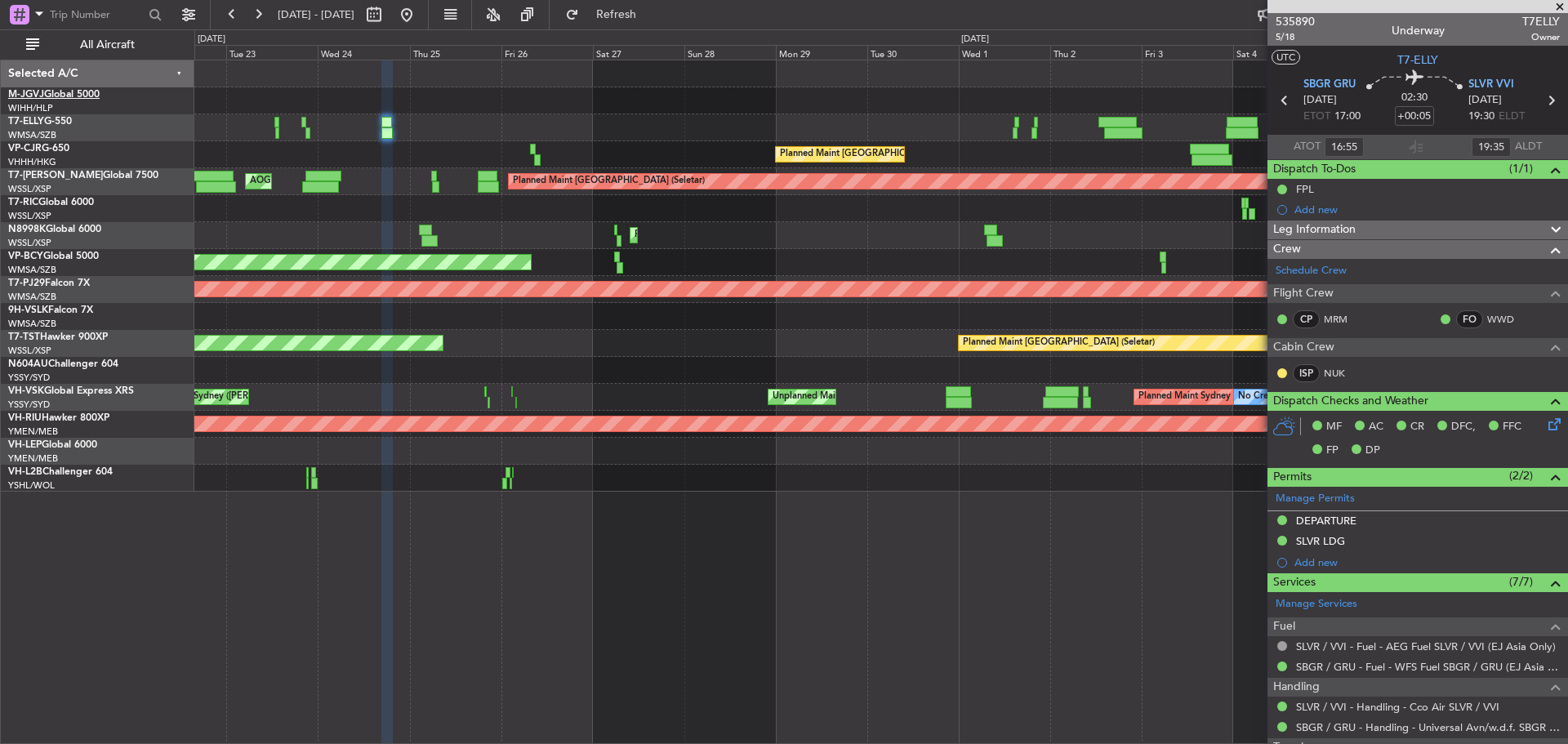
click at [70, 98] on link "M-JGVJ Global 5000" at bounding box center [53, 94] width 91 height 9
type input "[PERSON_NAME] (KYA)"
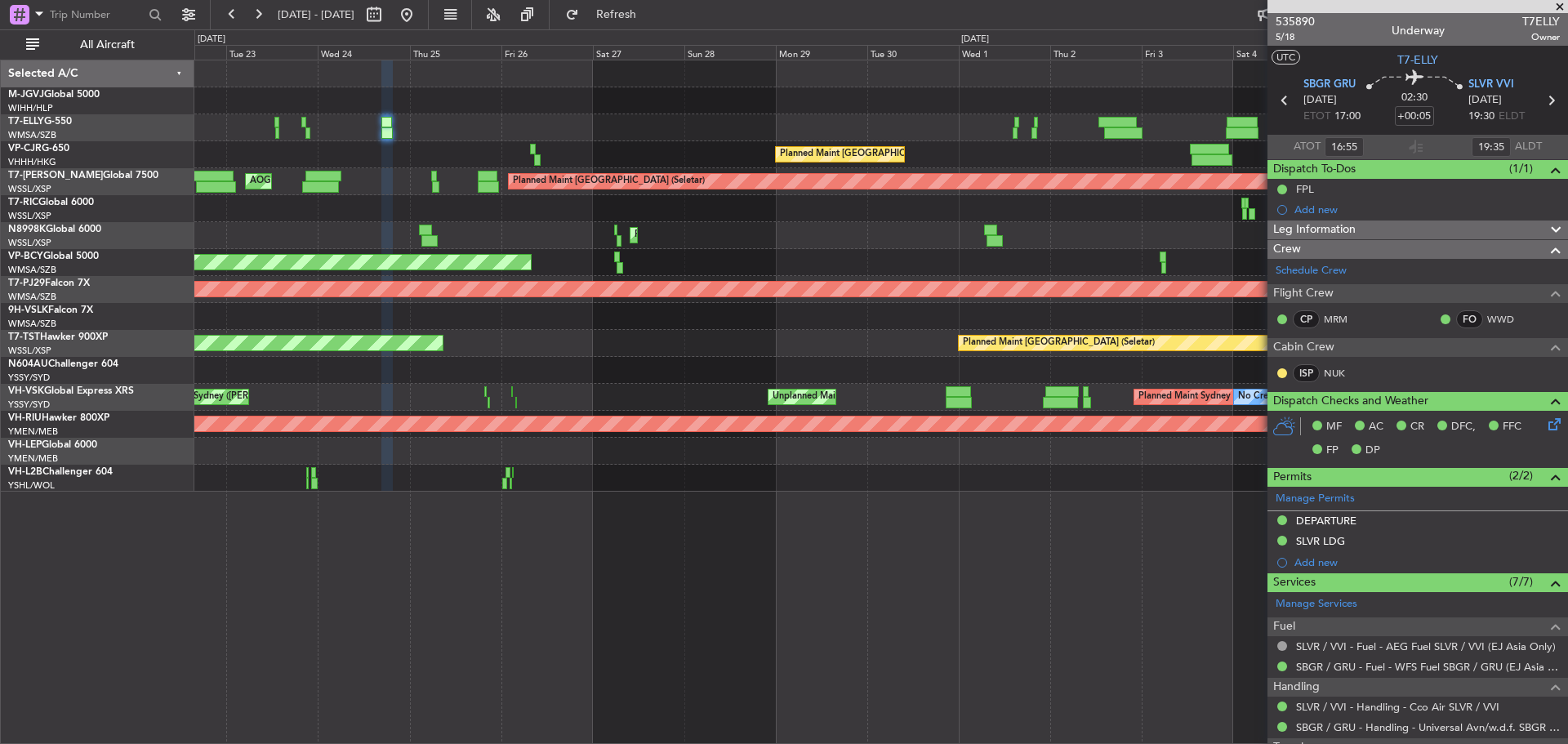
type input "[PERSON_NAME] (KYA)"
